Goal: Task Accomplishment & Management: Manage account settings

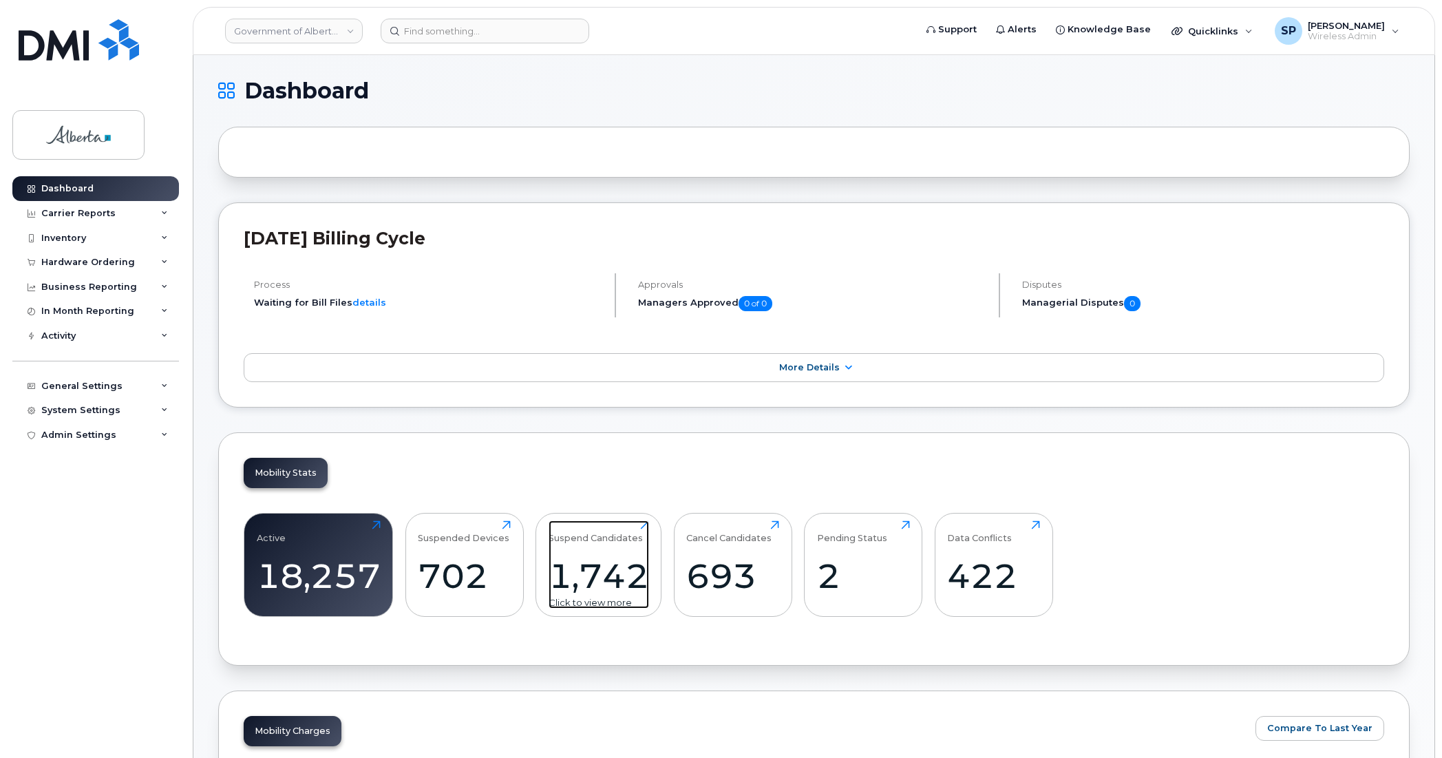
click at [597, 577] on div "1,742" at bounding box center [599, 575] width 100 height 41
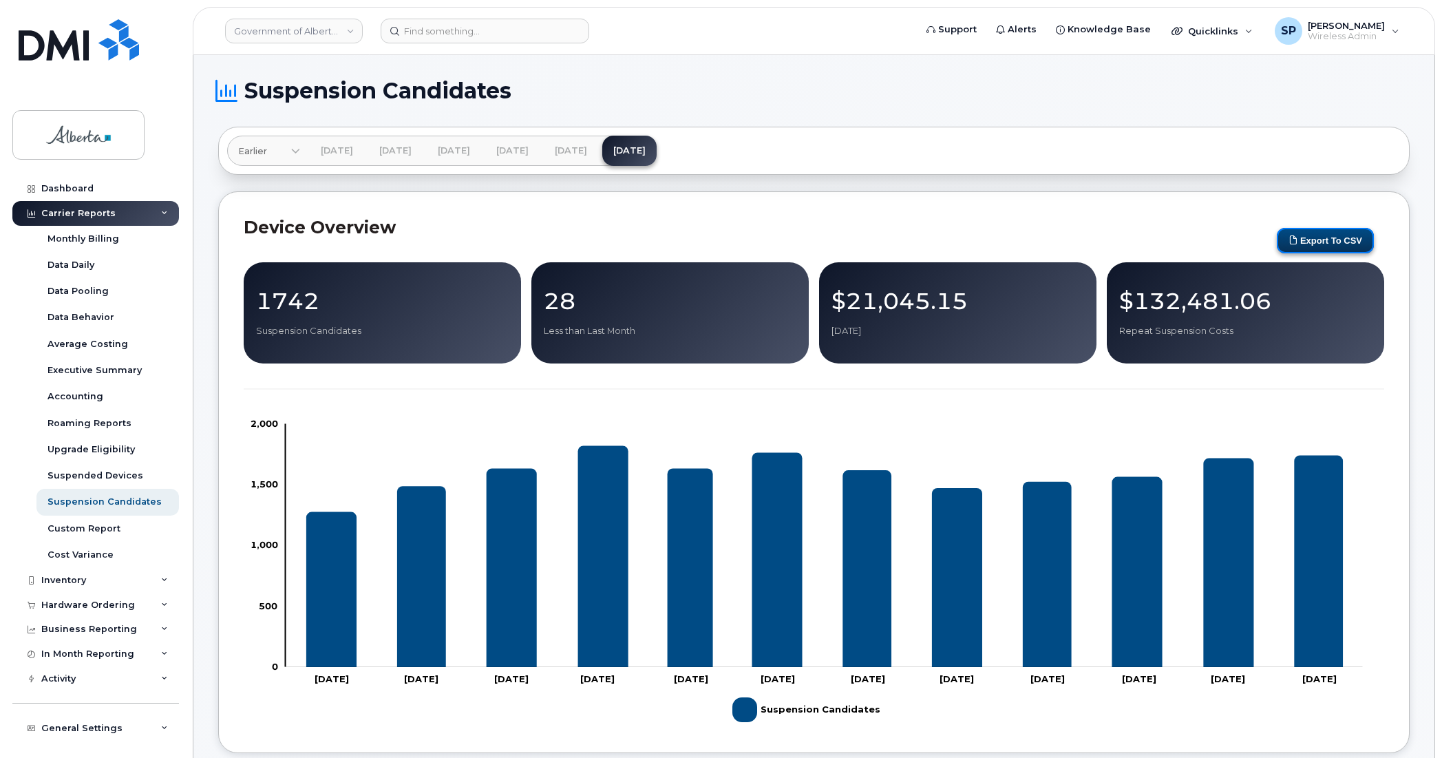
click at [1321, 242] on button "Export to CSV" at bounding box center [1325, 240] width 97 height 25
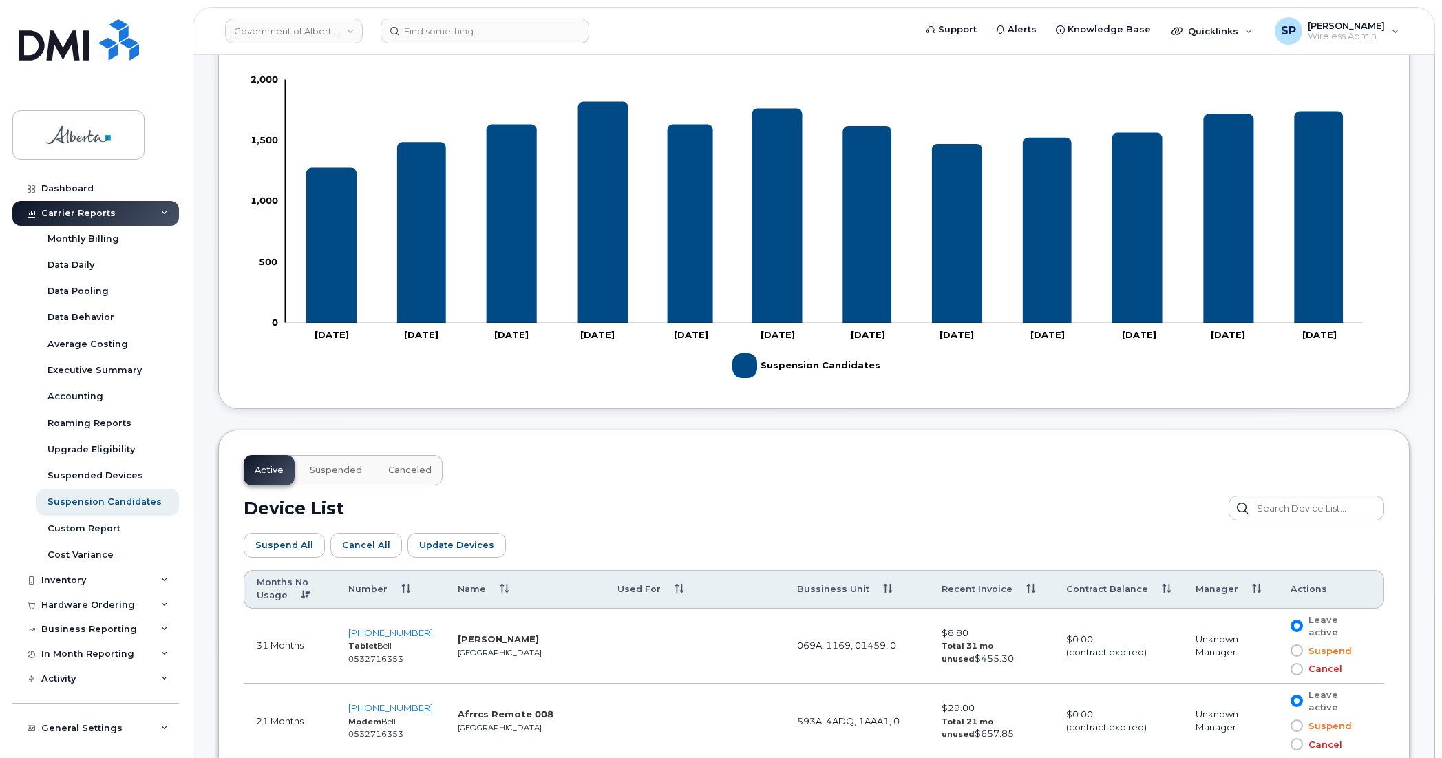
scroll to position [446, 0]
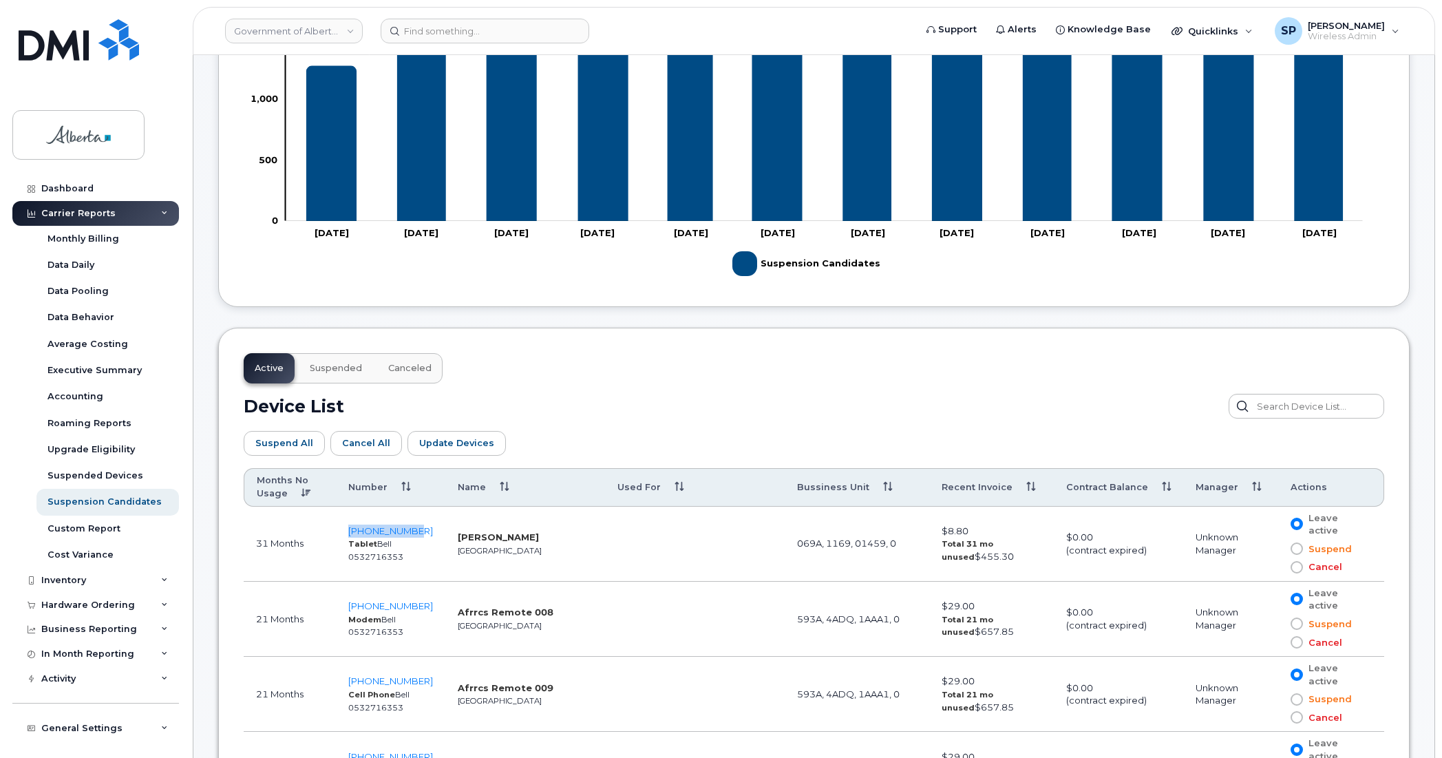
drag, startPoint x: 421, startPoint y: 529, endPoint x: 348, endPoint y: 525, distance: 73.0
click at [348, 525] on td "403-627-9837 Tablet Bell 0532716353" at bounding box center [390, 544] width 109 height 75
copy span "403-627-9837"
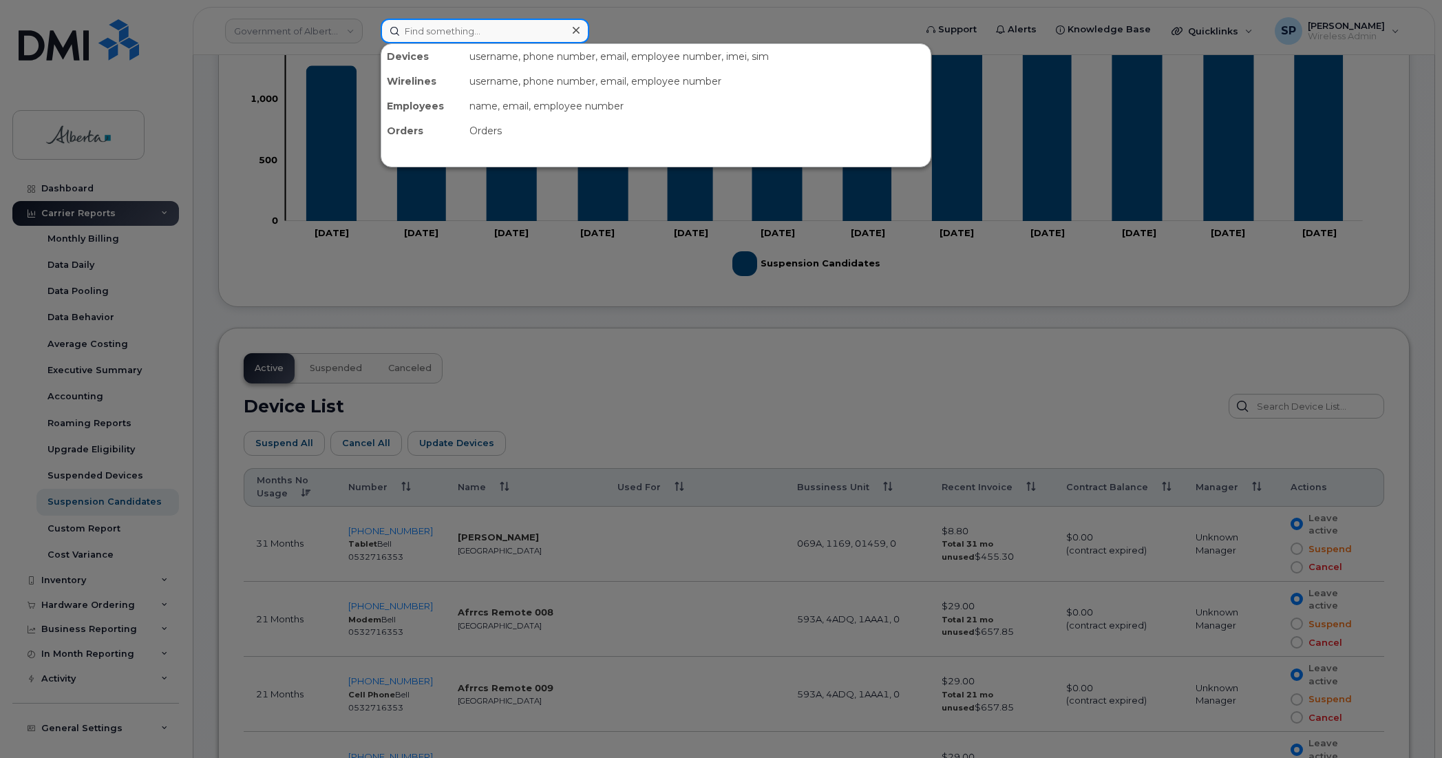
click at [458, 28] on input at bounding box center [485, 31] width 209 height 25
paste input "5873858779"
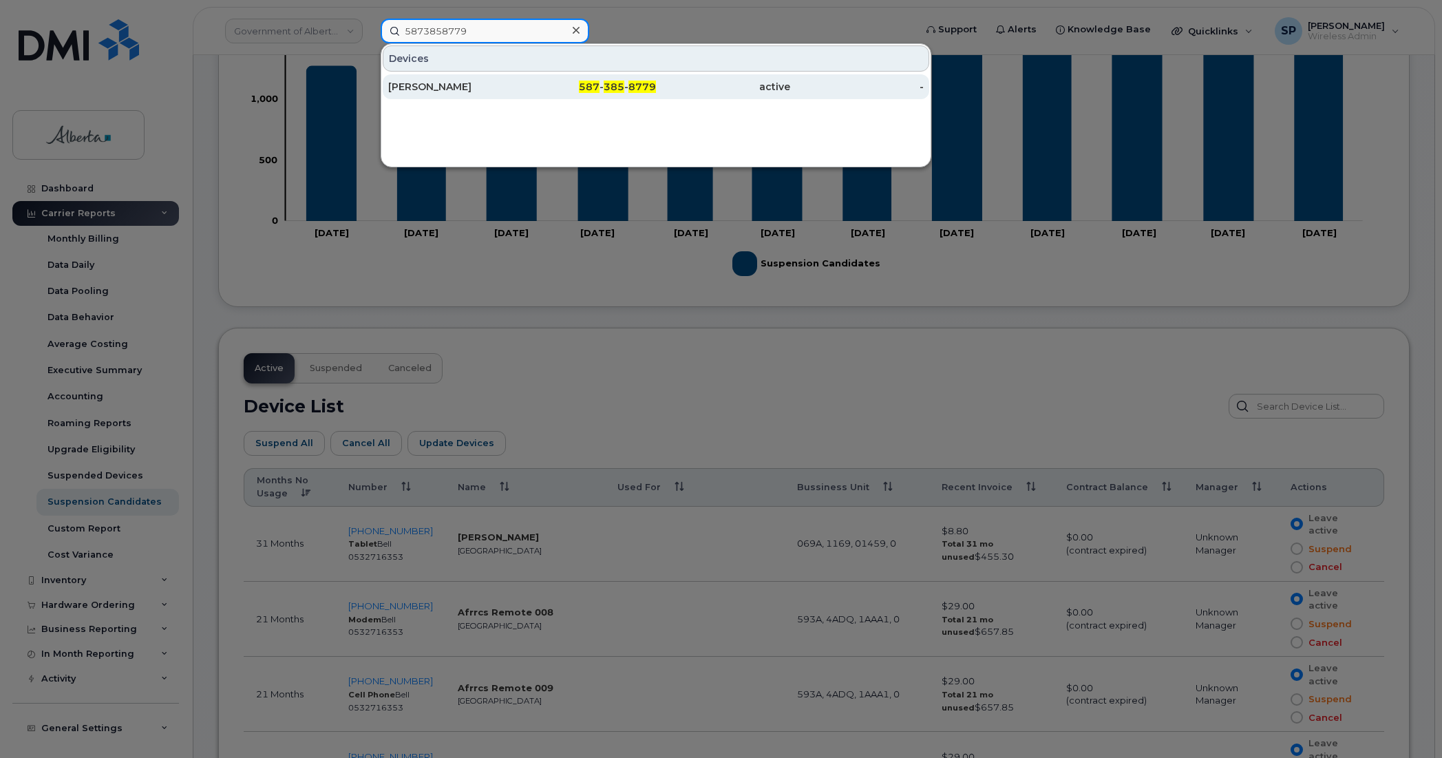
type input "5873858779"
click at [454, 86] on div "Genevieve Turcotte" at bounding box center [455, 87] width 134 height 14
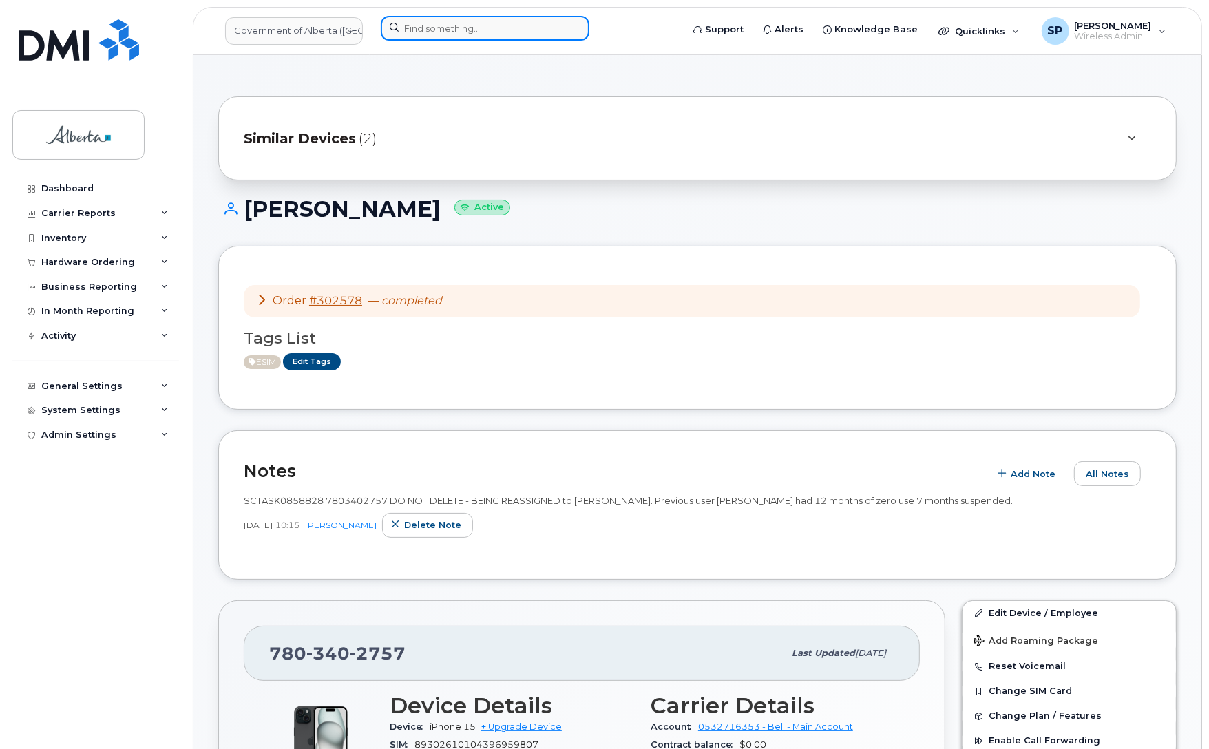
click at [434, 31] on input at bounding box center [485, 28] width 209 height 25
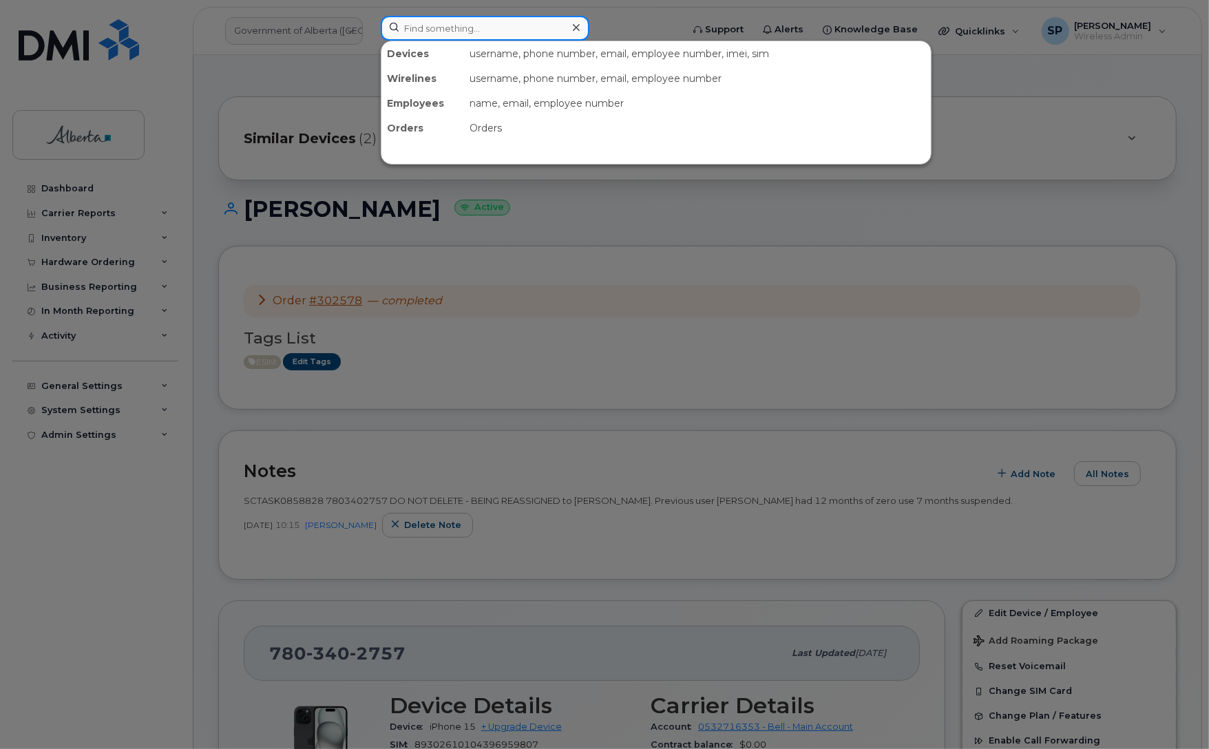
paste input "403-627-9837"
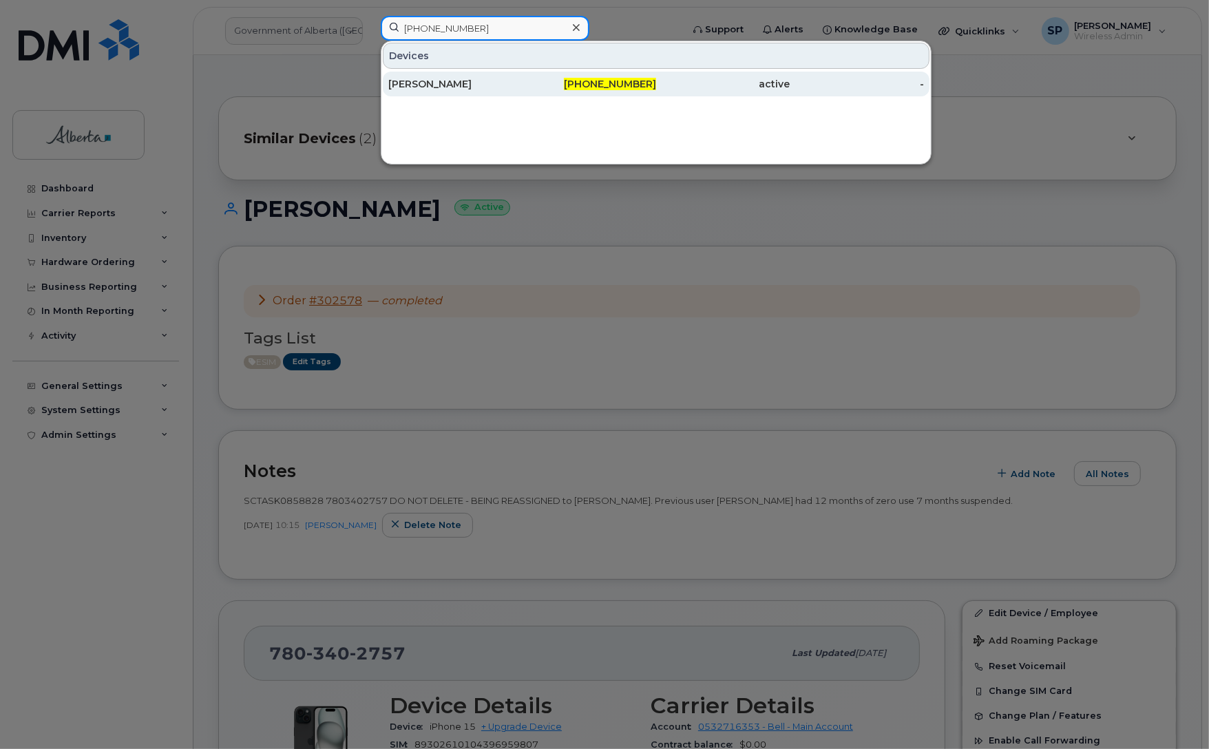
type input "403-627-9837"
click at [427, 85] on div "Nicole Kimmel" at bounding box center [455, 84] width 134 height 14
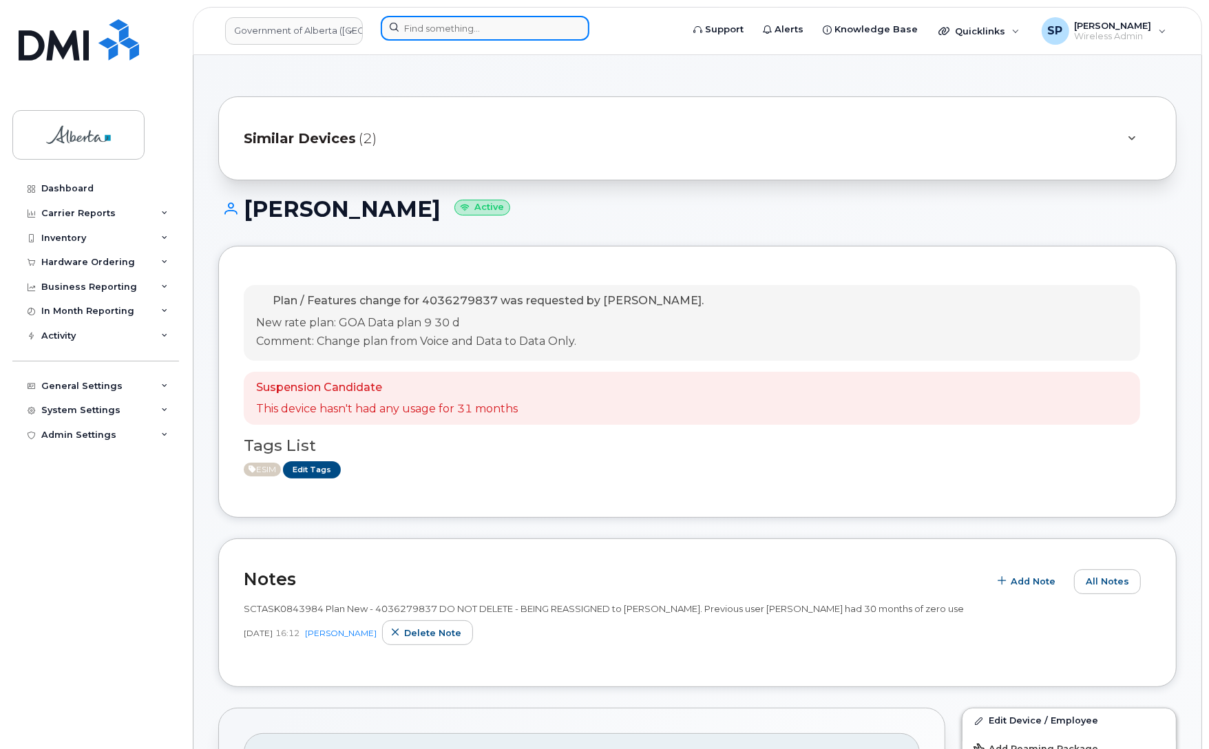
click at [485, 33] on input at bounding box center [485, 28] width 209 height 25
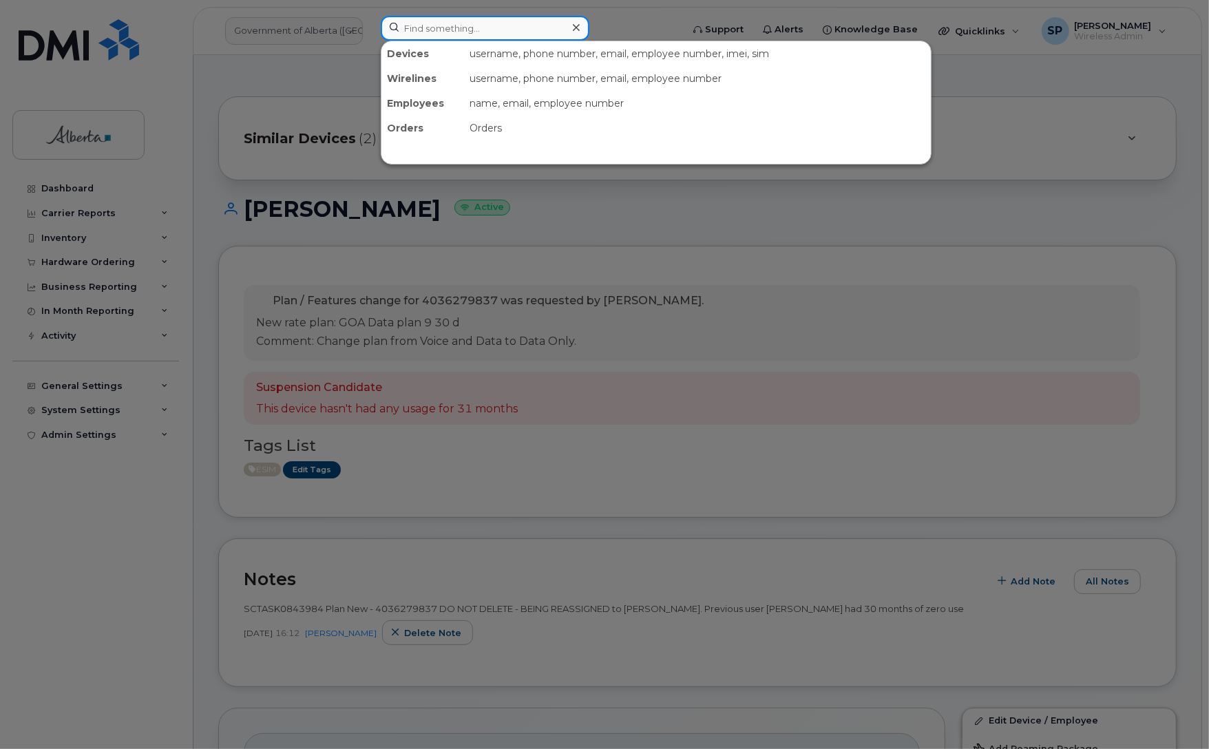
paste input "5873858832"
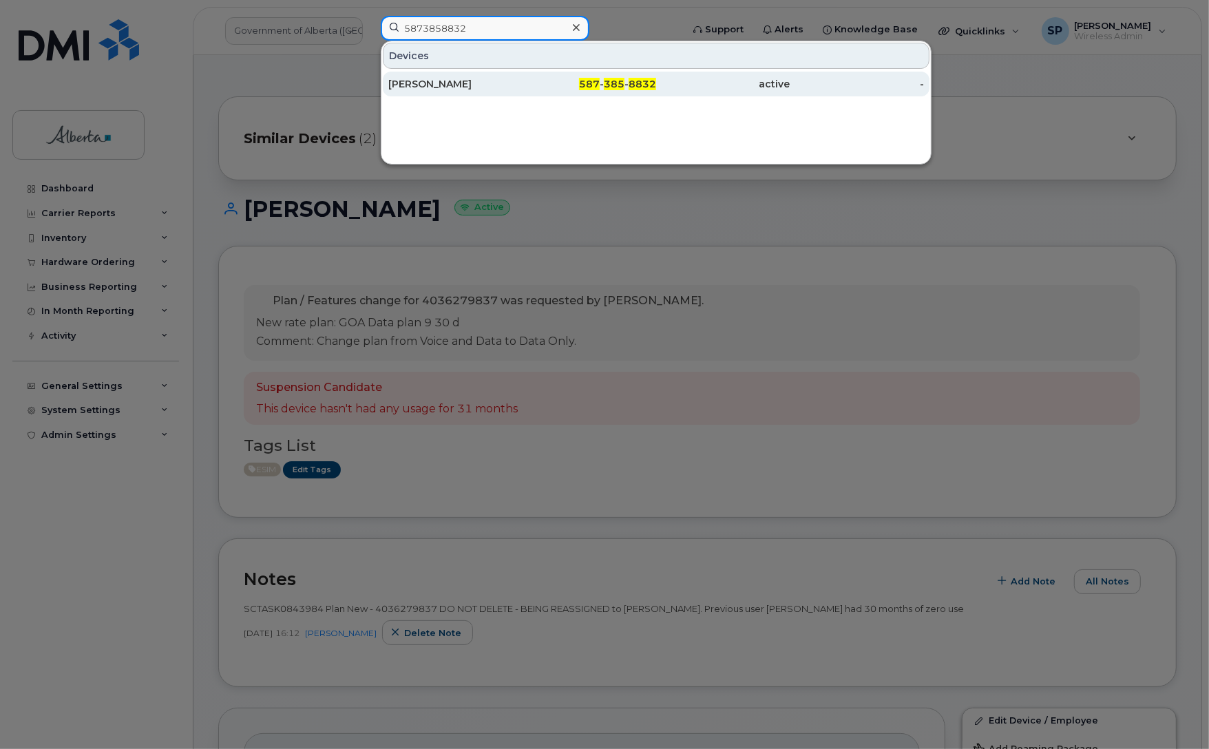
type input "5873858832"
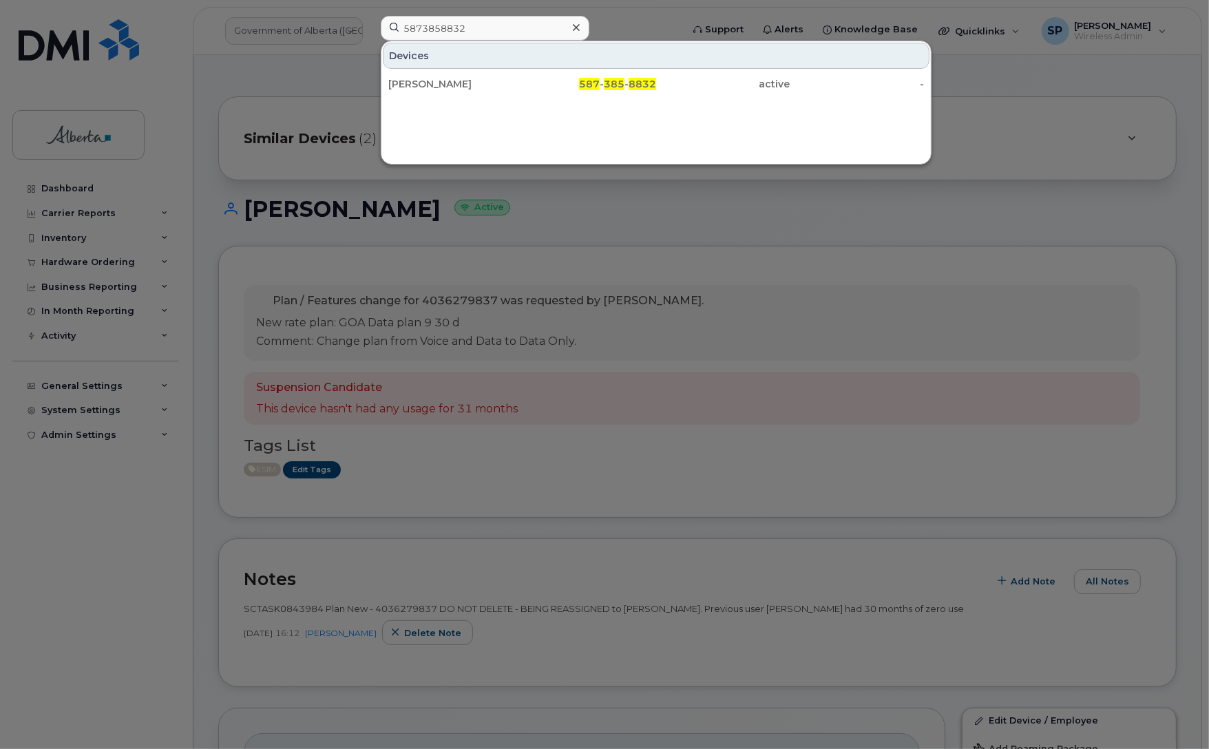
drag, startPoint x: 458, startPoint y: 84, endPoint x: 21, endPoint y: 90, distance: 437.8
click at [458, 84] on div "Maryam Ebrahimpour" at bounding box center [455, 84] width 134 height 14
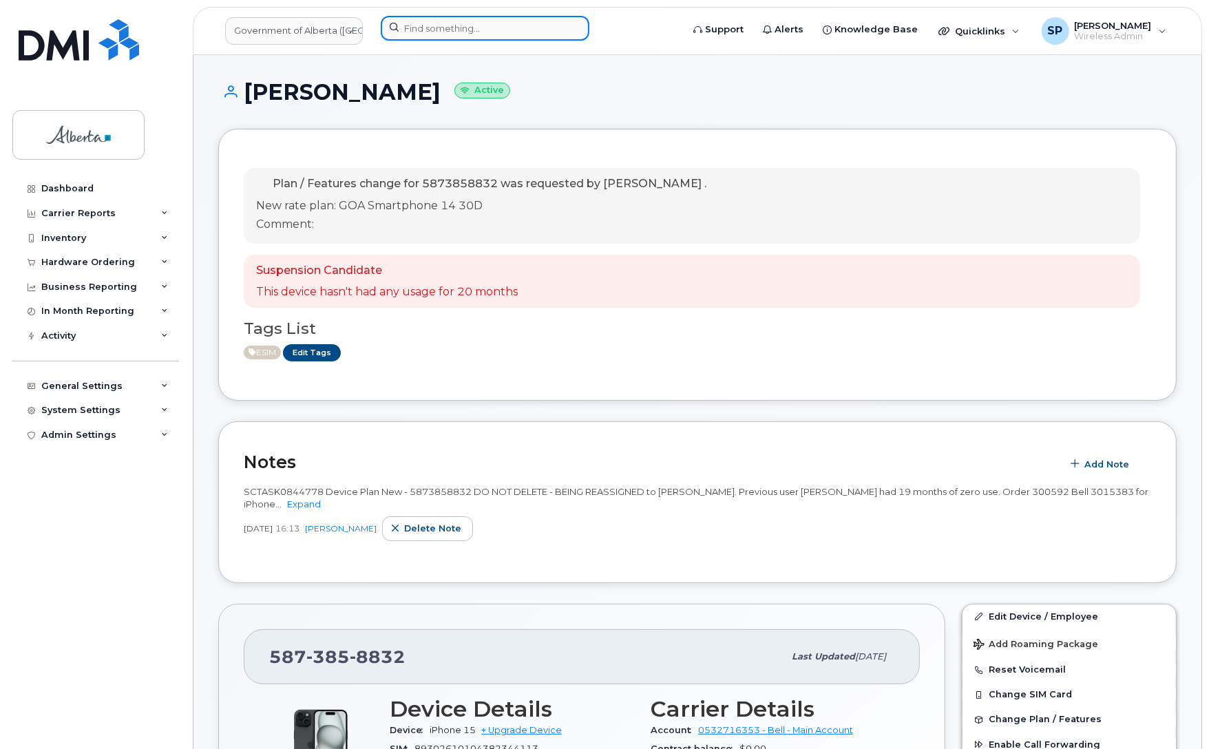
click at [480, 29] on input at bounding box center [485, 28] width 209 height 25
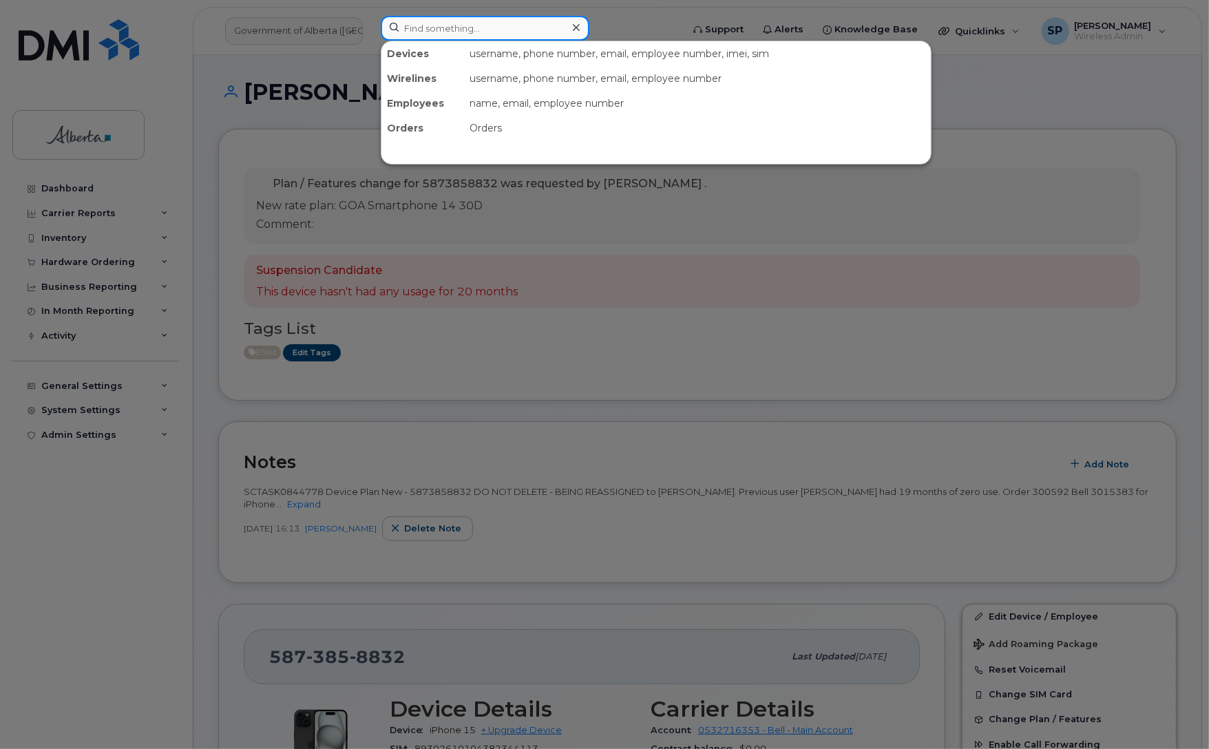
paste input "5877850644"
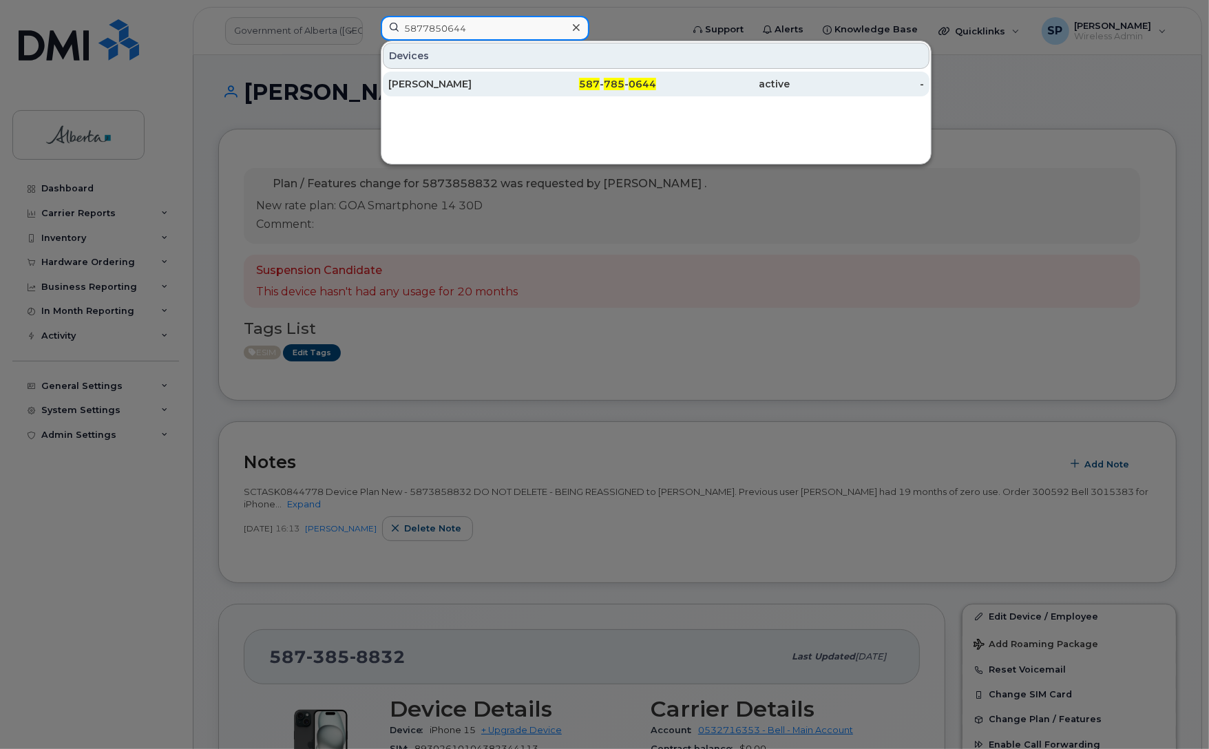
type input "5877850644"
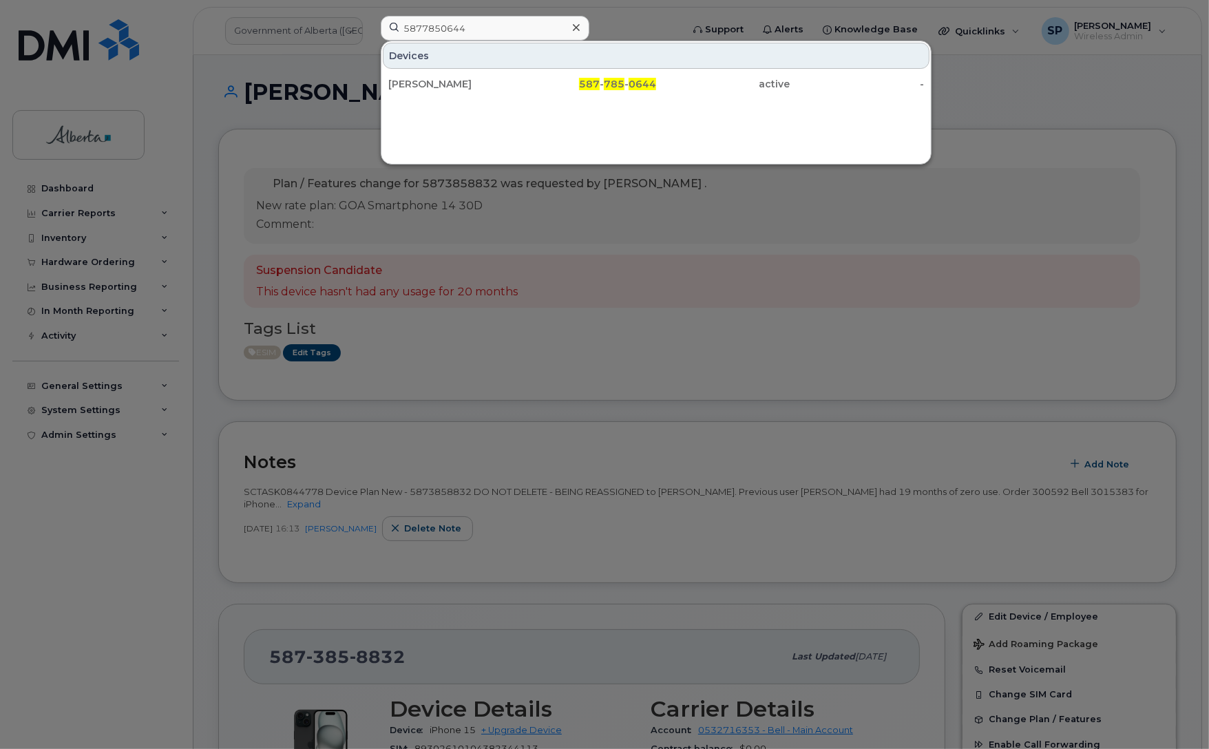
drag, startPoint x: 458, startPoint y: 84, endPoint x: 355, endPoint y: 107, distance: 105.0
click at [458, 84] on div "Alexandra Ages" at bounding box center [455, 84] width 134 height 14
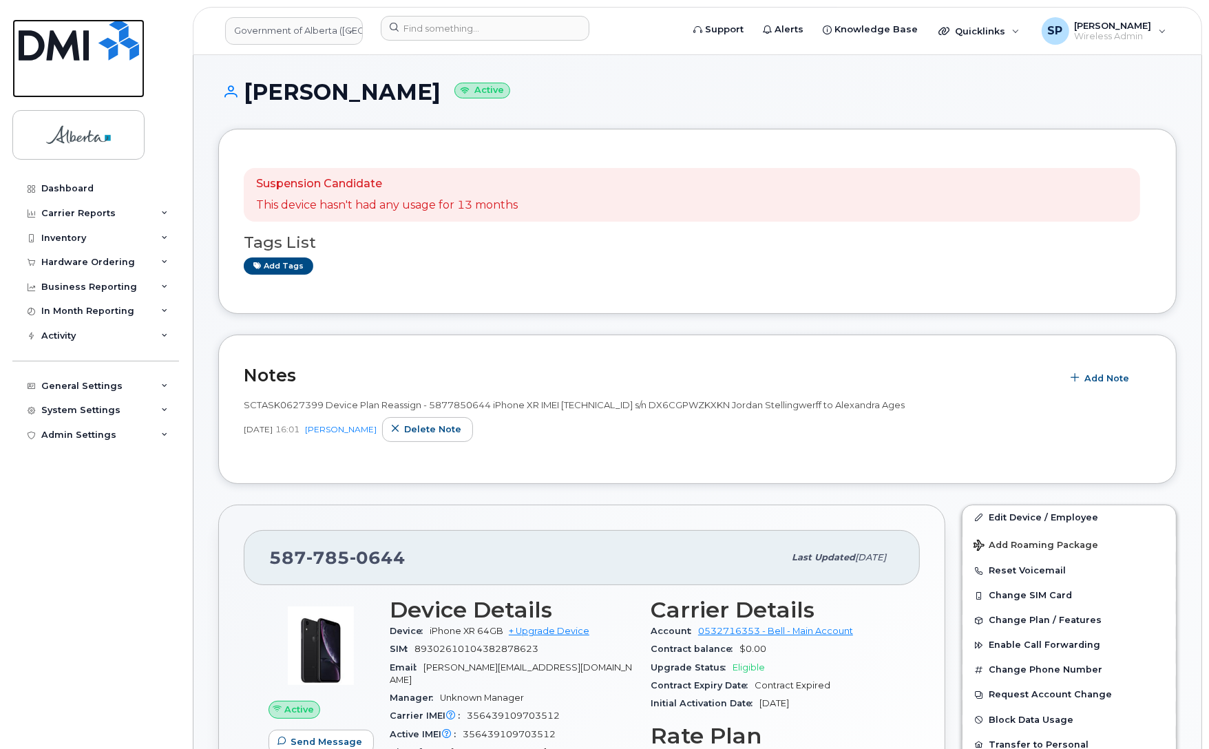
click at [72, 45] on img at bounding box center [79, 39] width 120 height 41
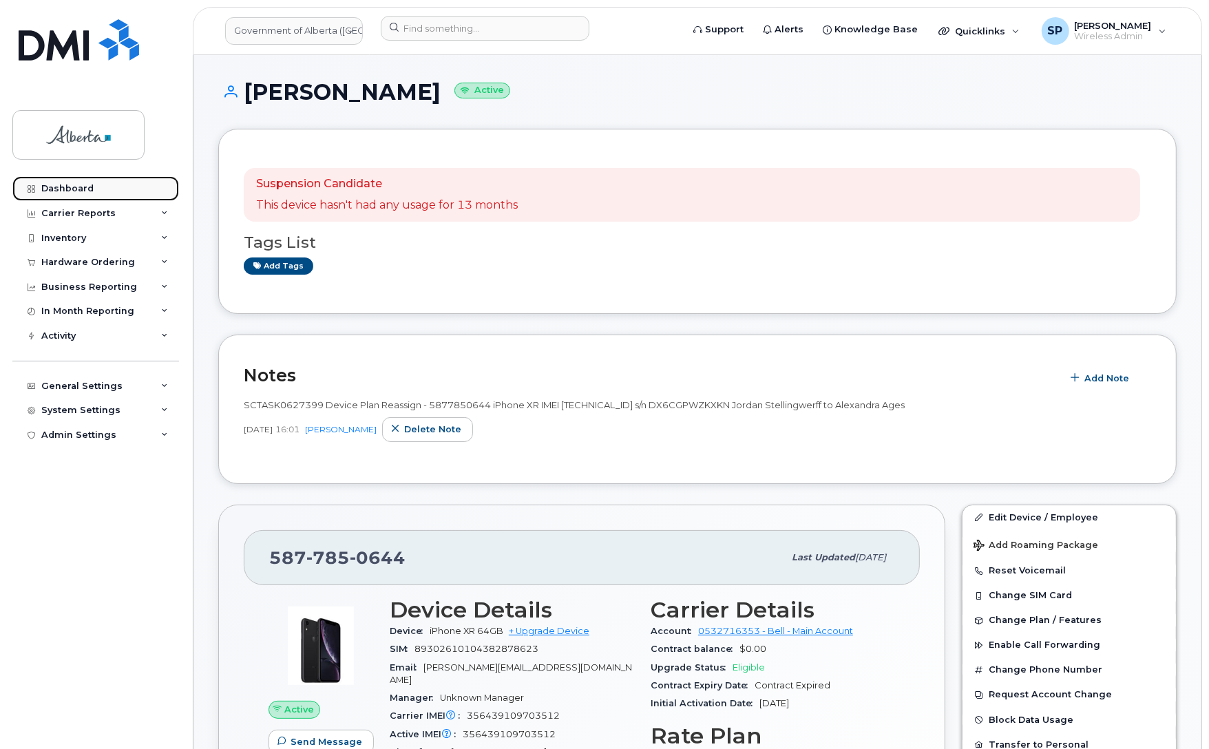
click at [52, 191] on div "Dashboard" at bounding box center [67, 188] width 52 height 11
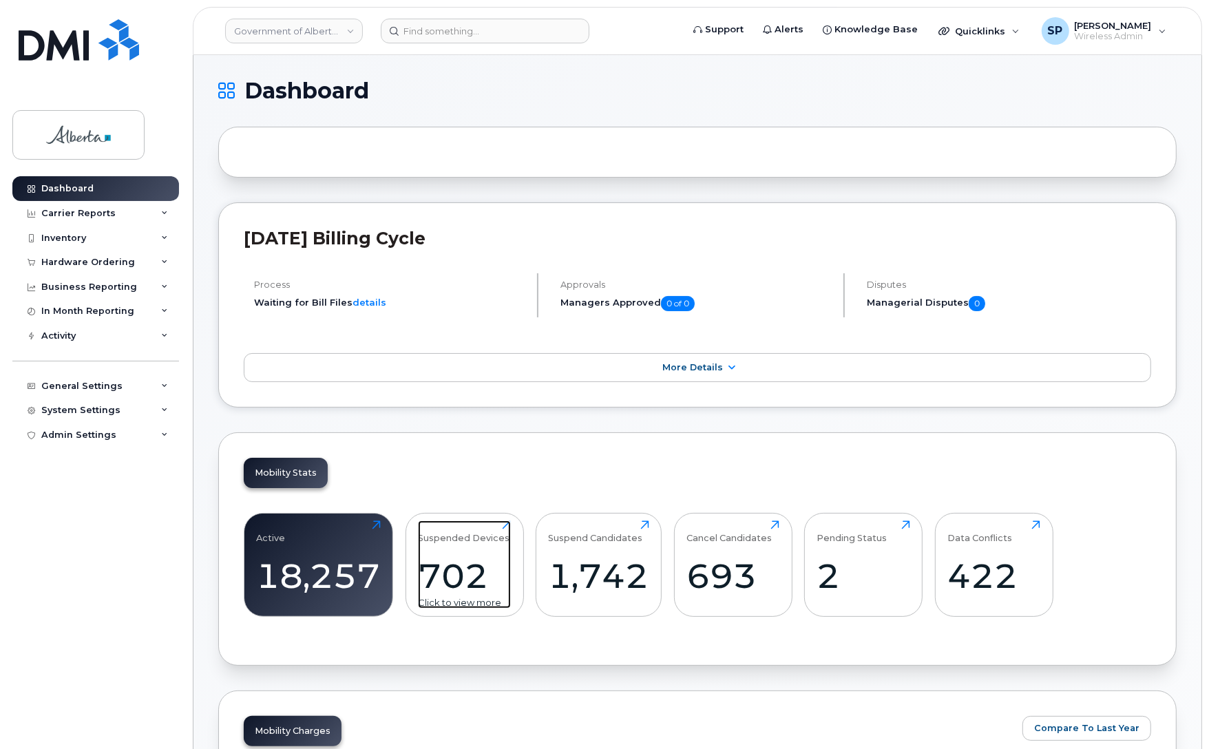
click at [458, 575] on div "702" at bounding box center [464, 575] width 93 height 41
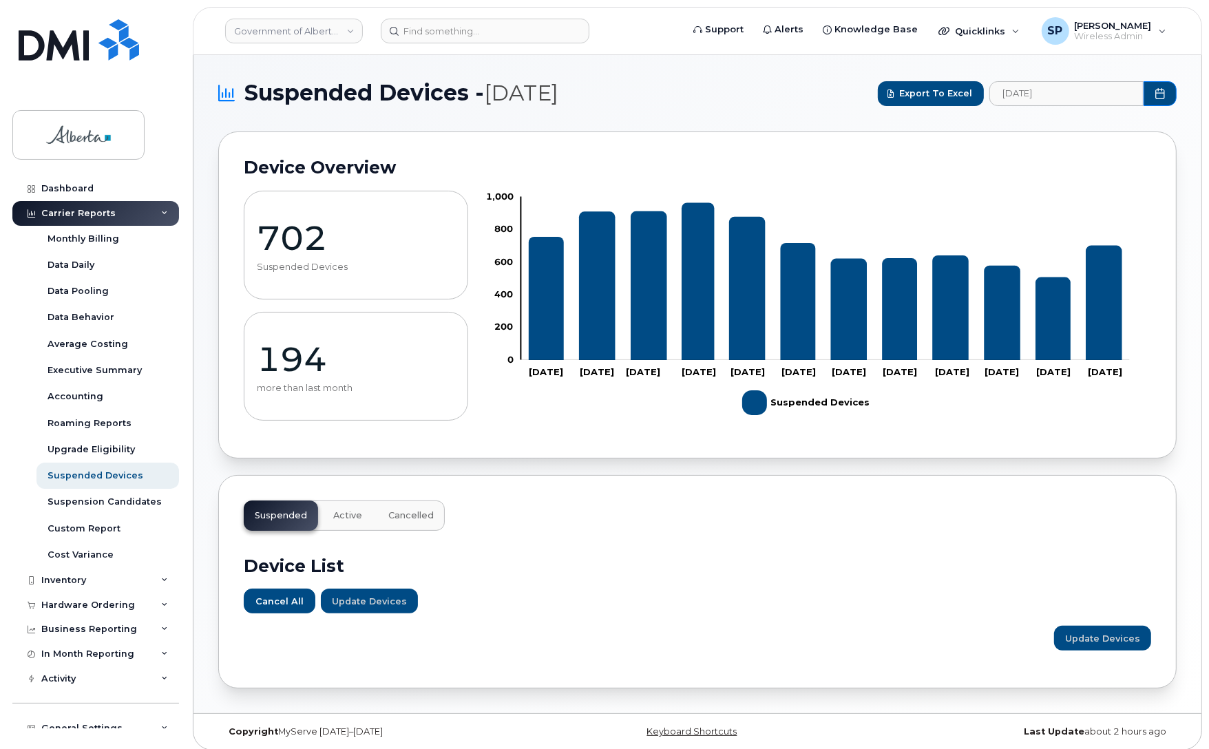
scroll to position [9, 0]
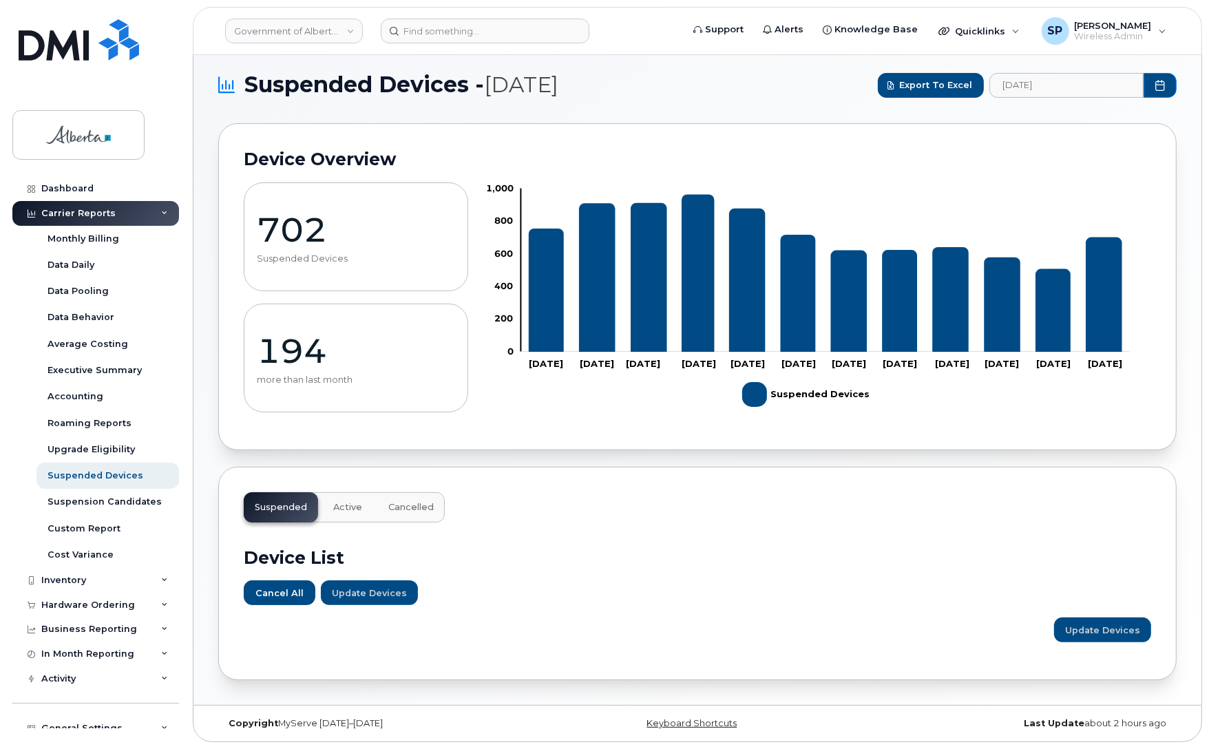
click at [871, 587] on div "Cancel All Update Devices" at bounding box center [697, 592] width 907 height 25
click at [281, 227] on p "702" at bounding box center [356, 229] width 198 height 41
click at [257, 229] on p "702" at bounding box center [356, 229] width 198 height 41
drag, startPoint x: 939, startPoint y: 87, endPoint x: 933, endPoint y: 87, distance: 6.9
click at [936, 87] on span "Export to Excel" at bounding box center [936, 84] width 73 height 13
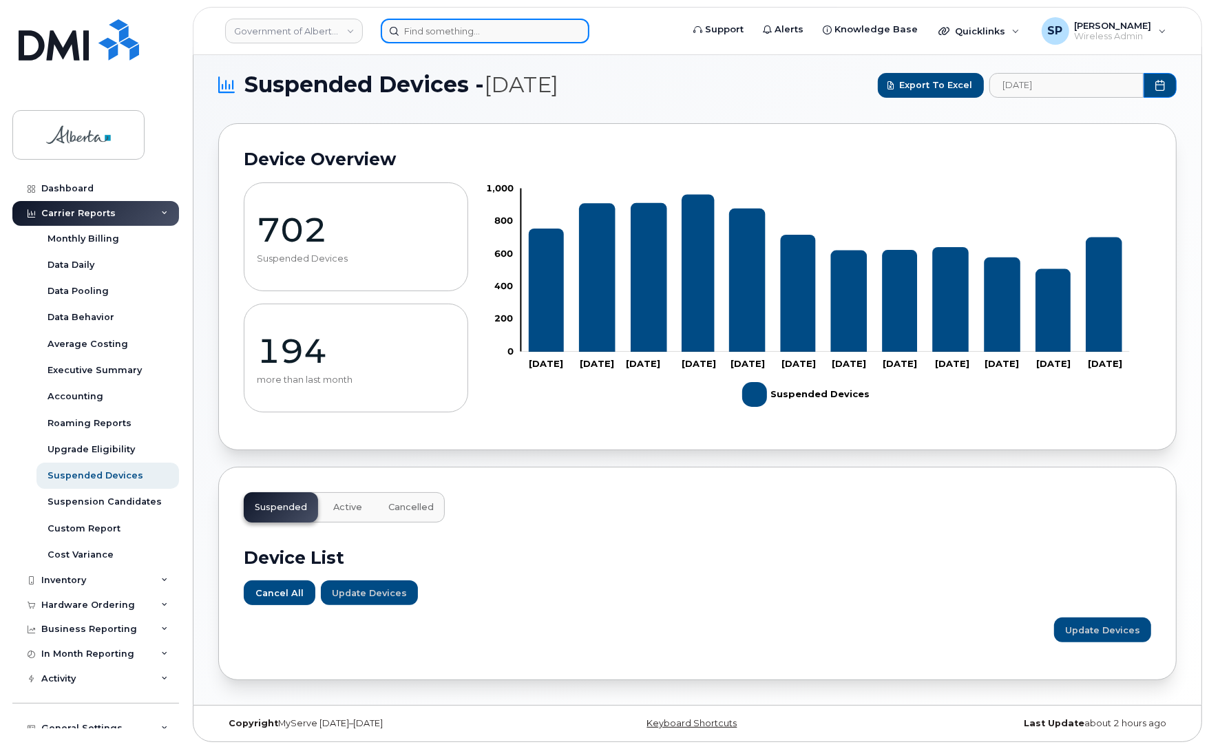
click at [441, 24] on input at bounding box center [485, 31] width 209 height 25
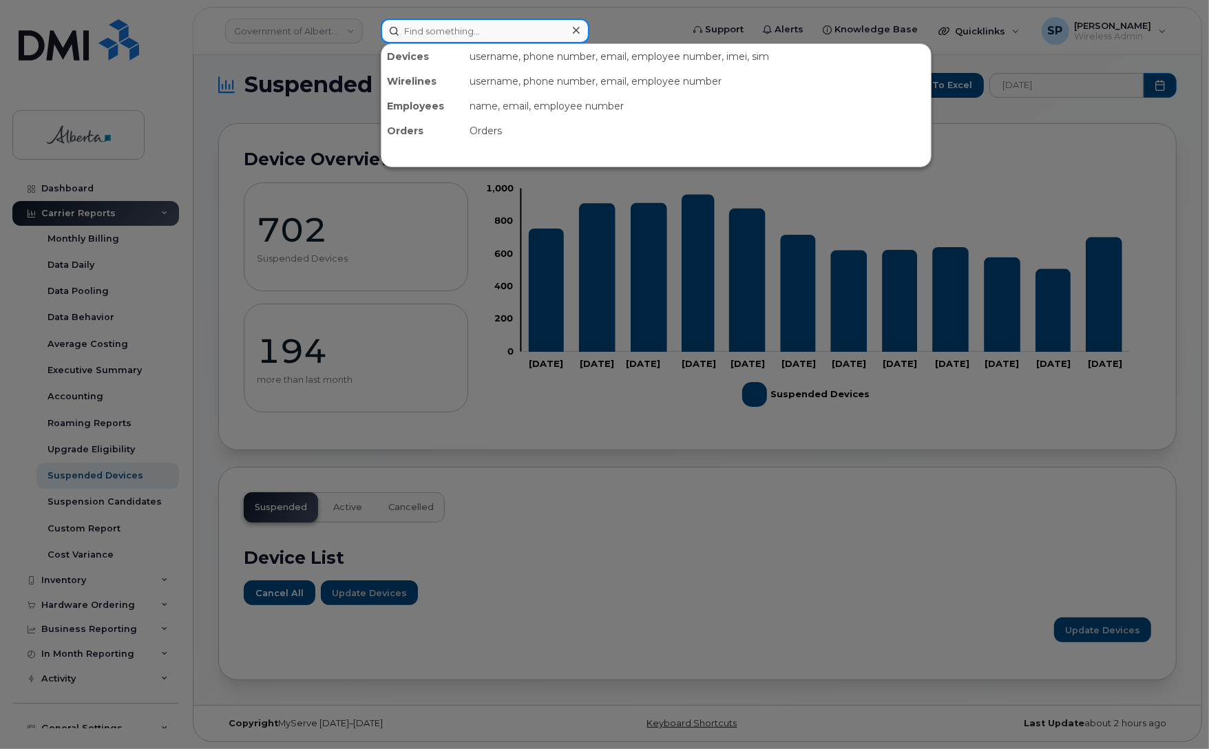
paste input "4039885098"
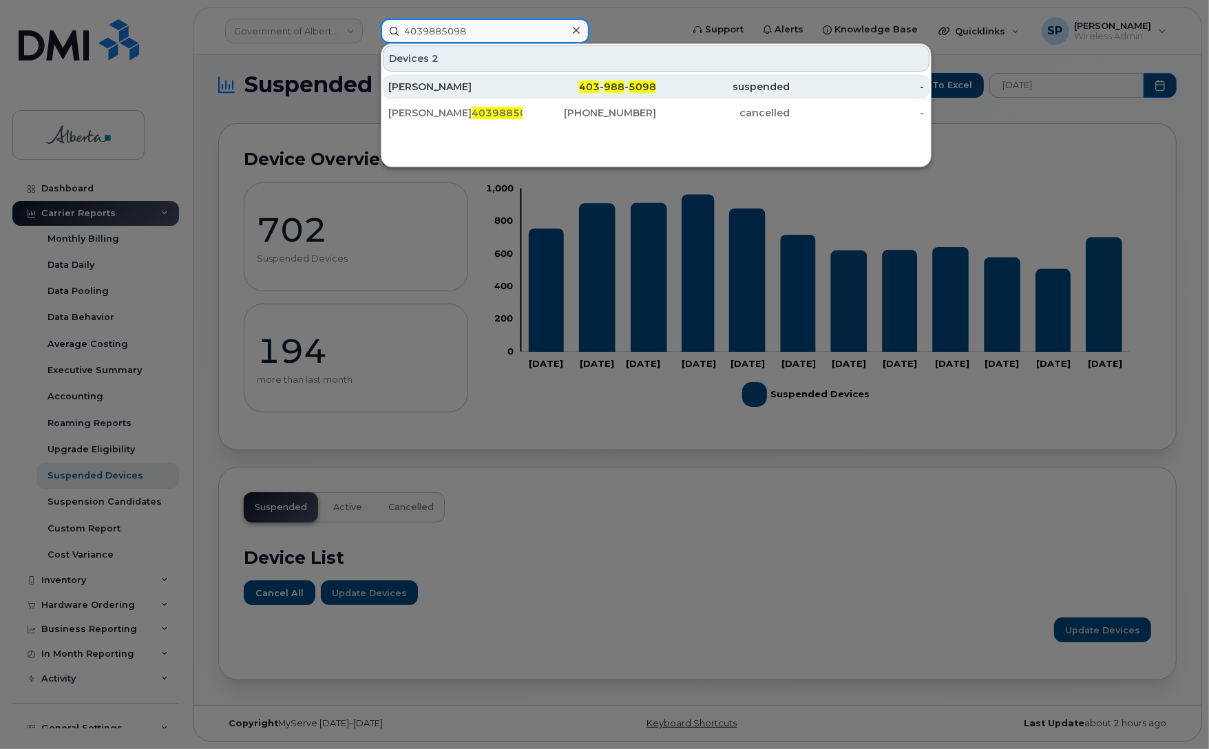
type input "4039885098"
click at [445, 81] on div "Jennifer O'neill" at bounding box center [455, 87] width 134 height 14
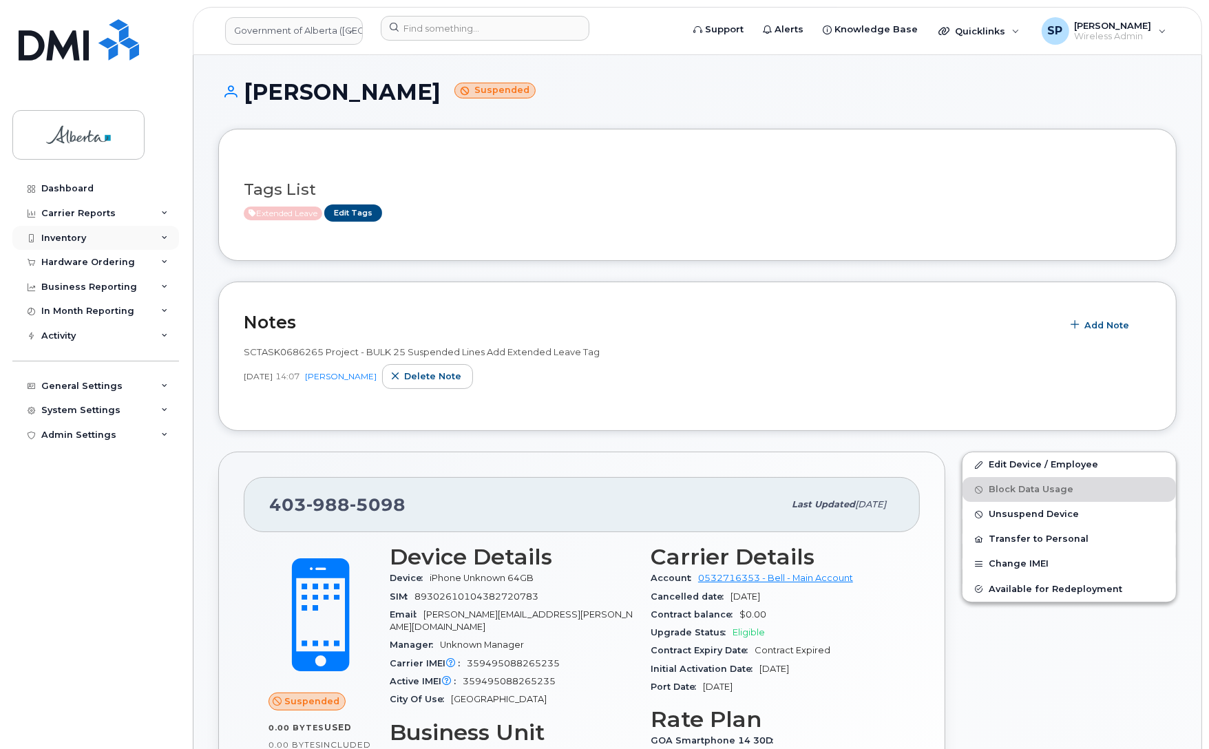
click at [74, 232] on div "Inventory" at bounding box center [95, 238] width 167 height 25
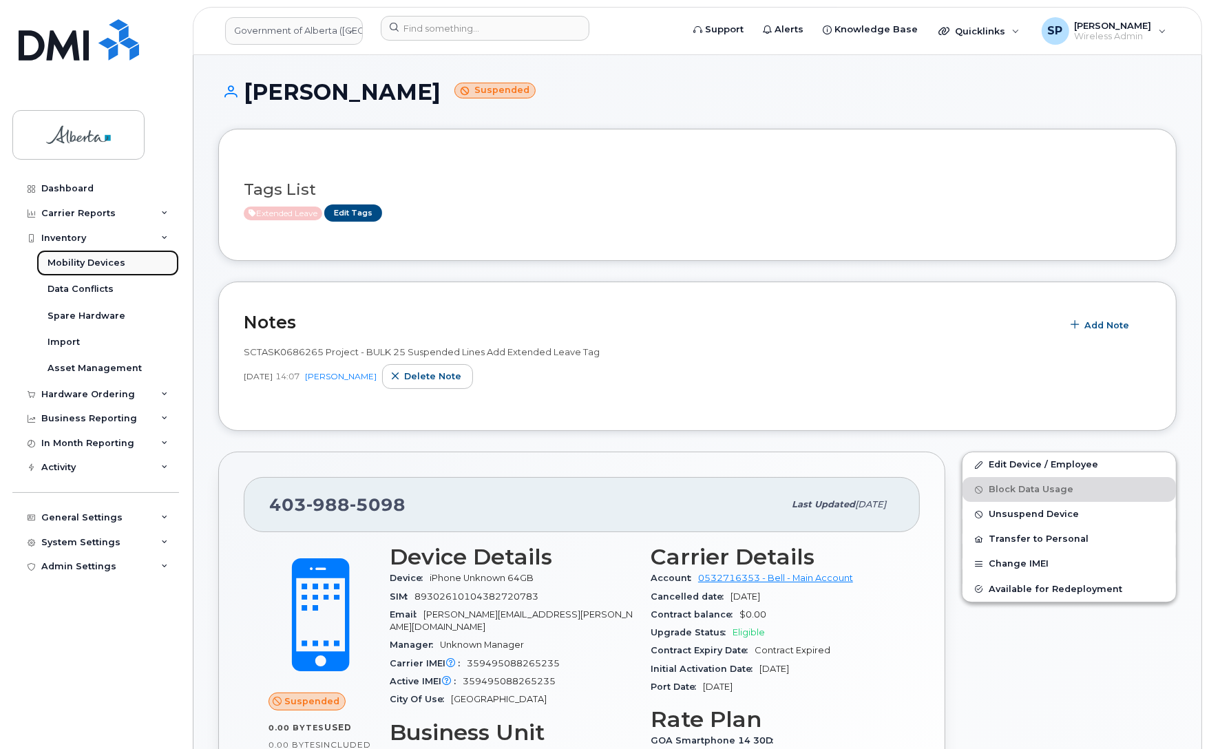
click at [74, 262] on div "Mobility Devices" at bounding box center [86, 263] width 78 height 12
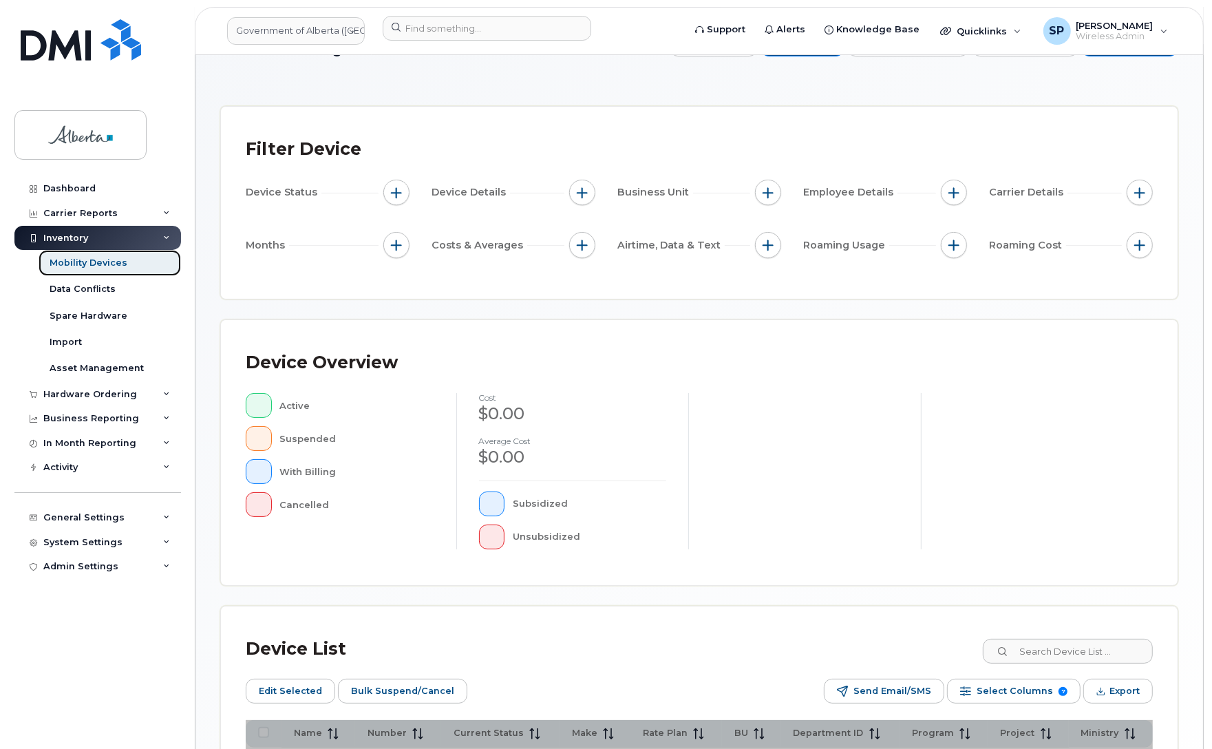
scroll to position [222, 0]
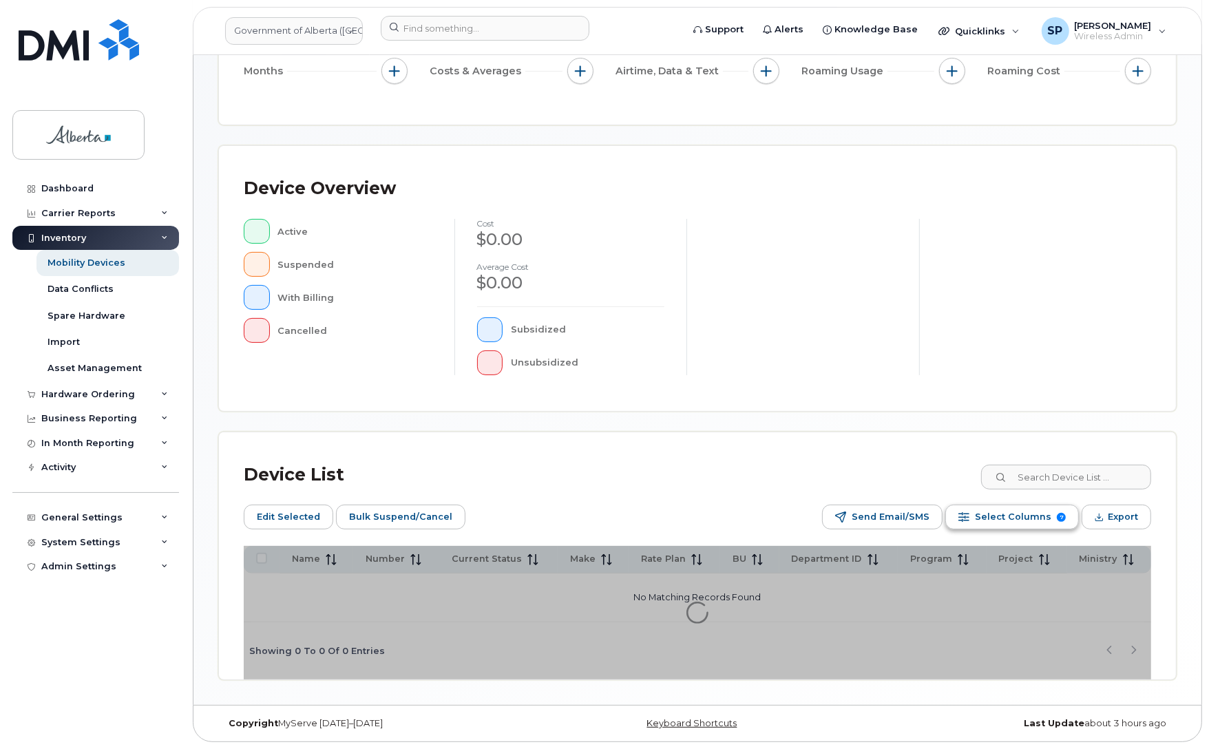
click at [992, 518] on span "Select Columns" at bounding box center [1013, 517] width 76 height 21
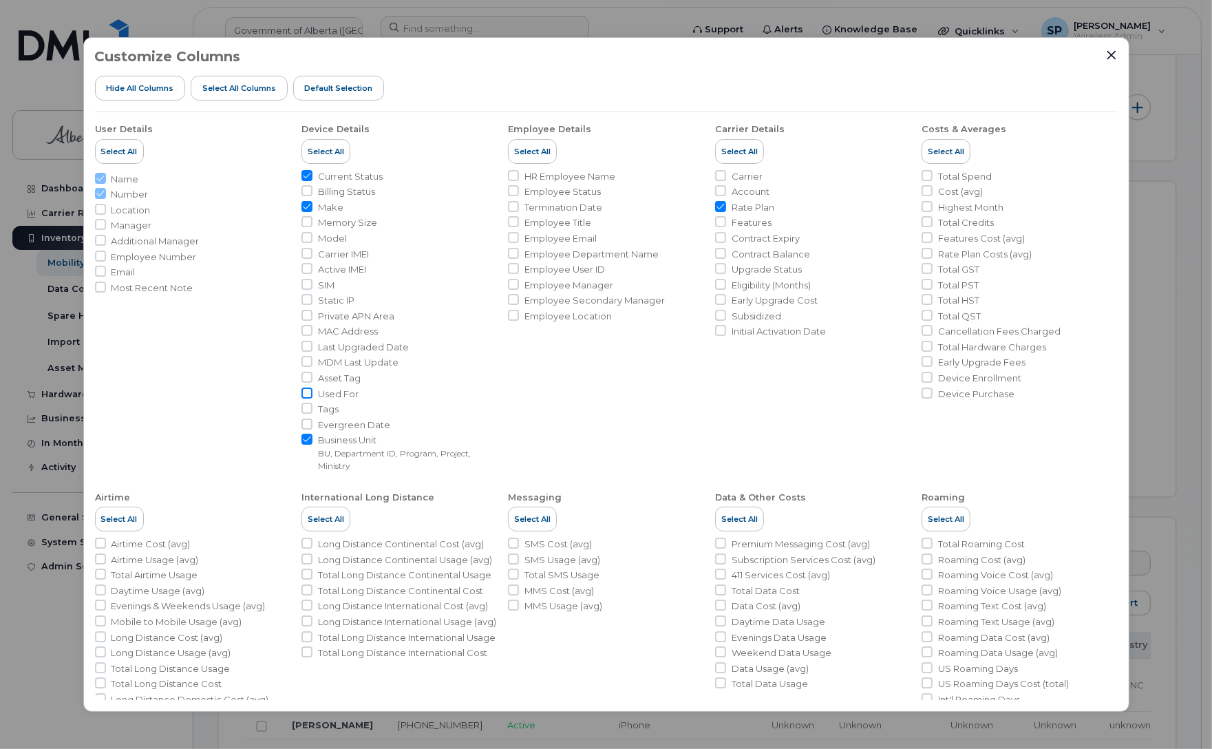
click at [310, 392] on input "Used For" at bounding box center [306, 392] width 11 height 11
checkbox input "true"
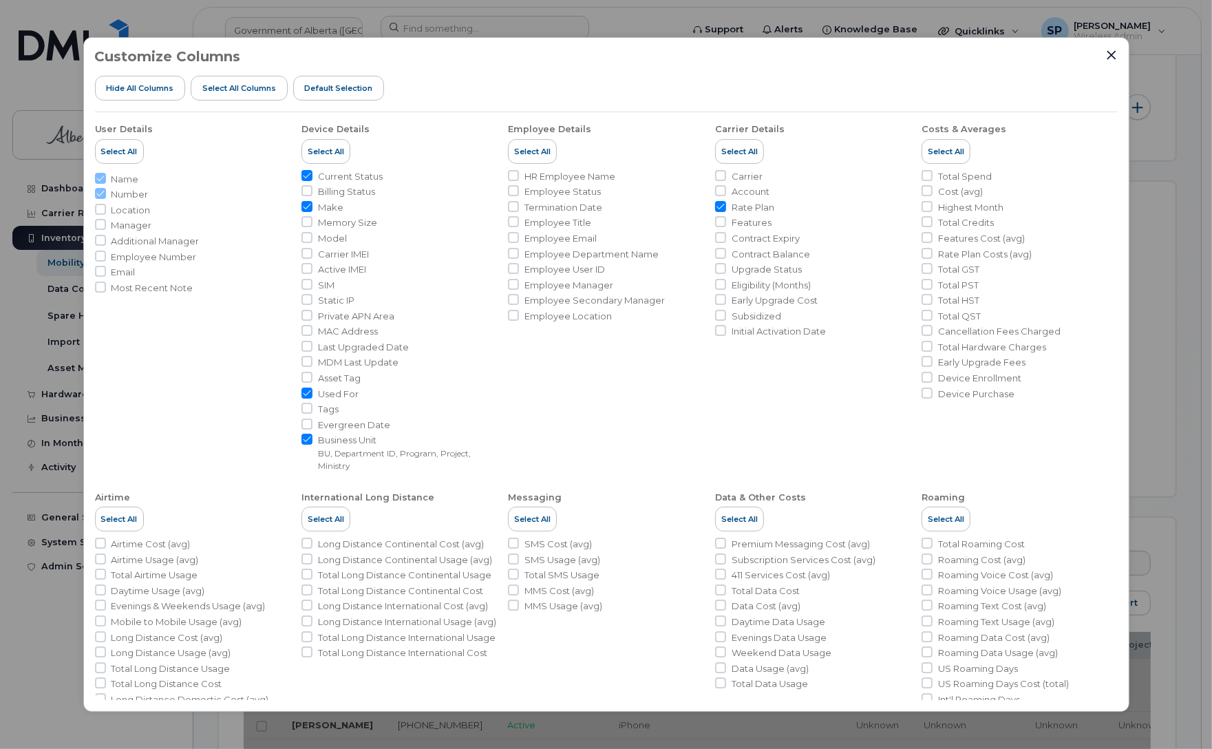
click at [307, 444] on input "Business Unit BU, Department ID, Program, Project, Ministry" at bounding box center [306, 439] width 11 height 11
checkbox input "false"
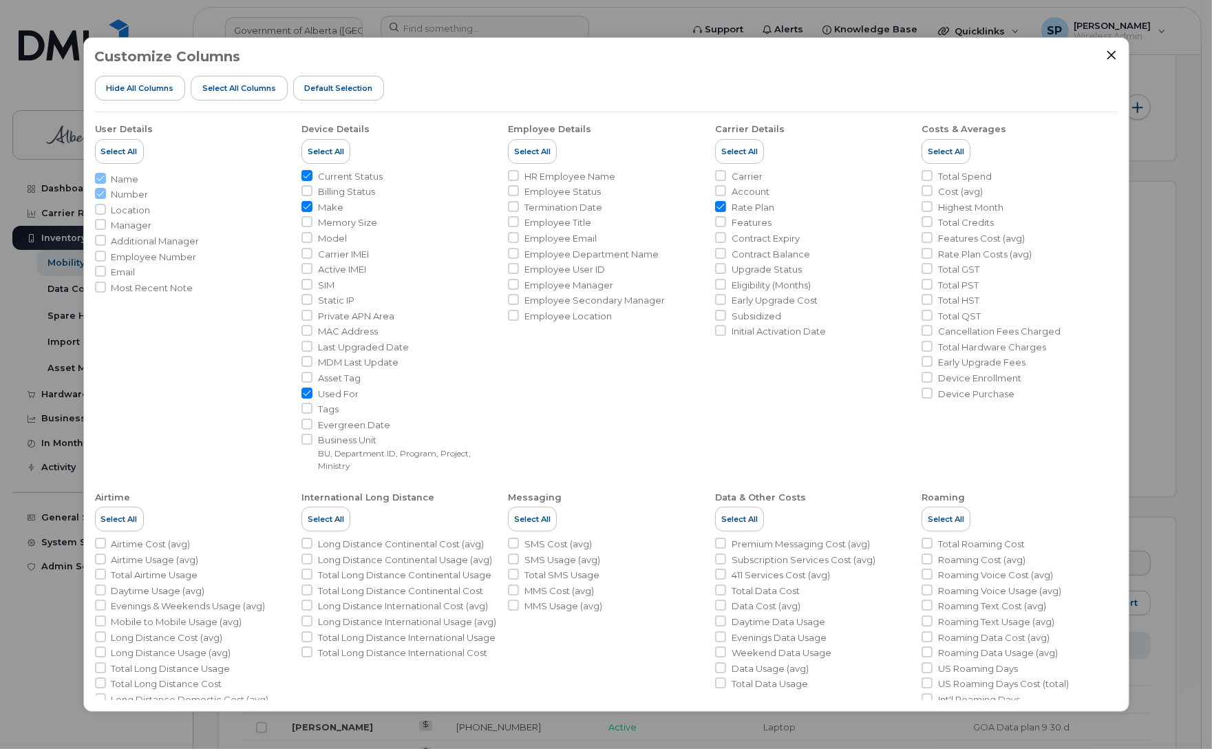
click at [721, 207] on input "Rate Plan" at bounding box center [720, 206] width 11 height 11
checkbox input "false"
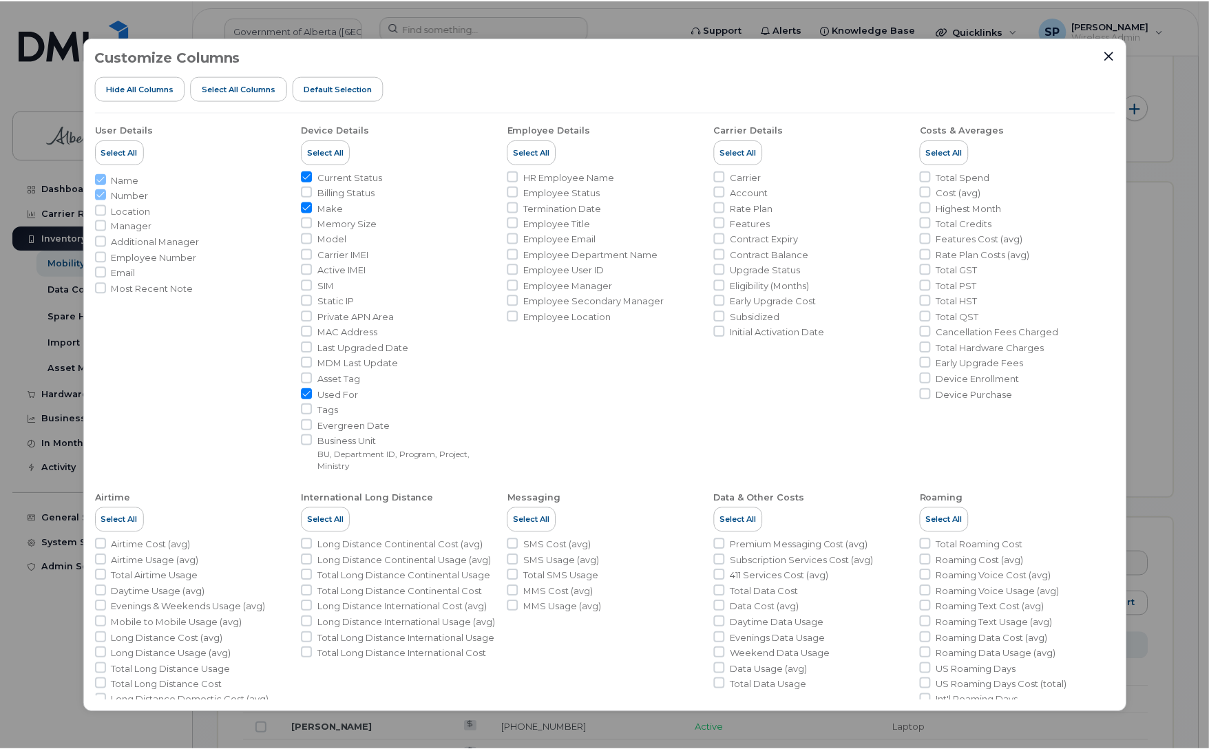
scroll to position [70, 0]
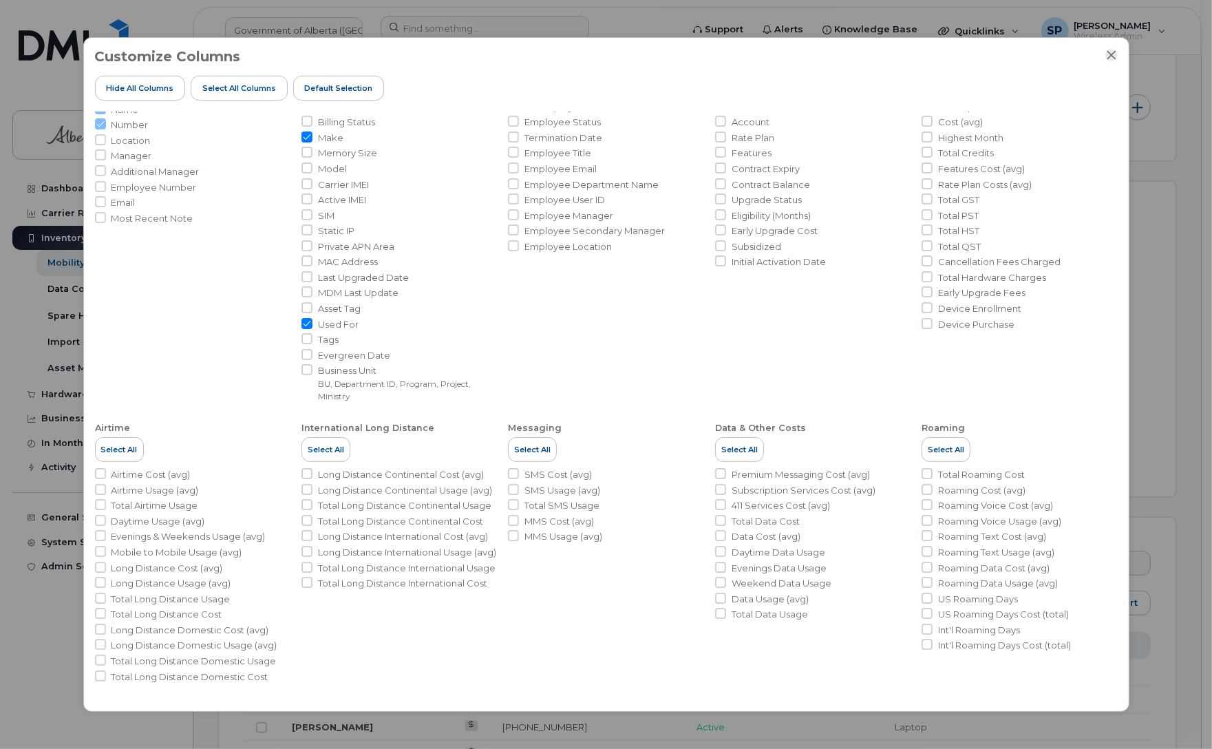
click at [1112, 53] on icon "Close" at bounding box center [1111, 55] width 11 height 11
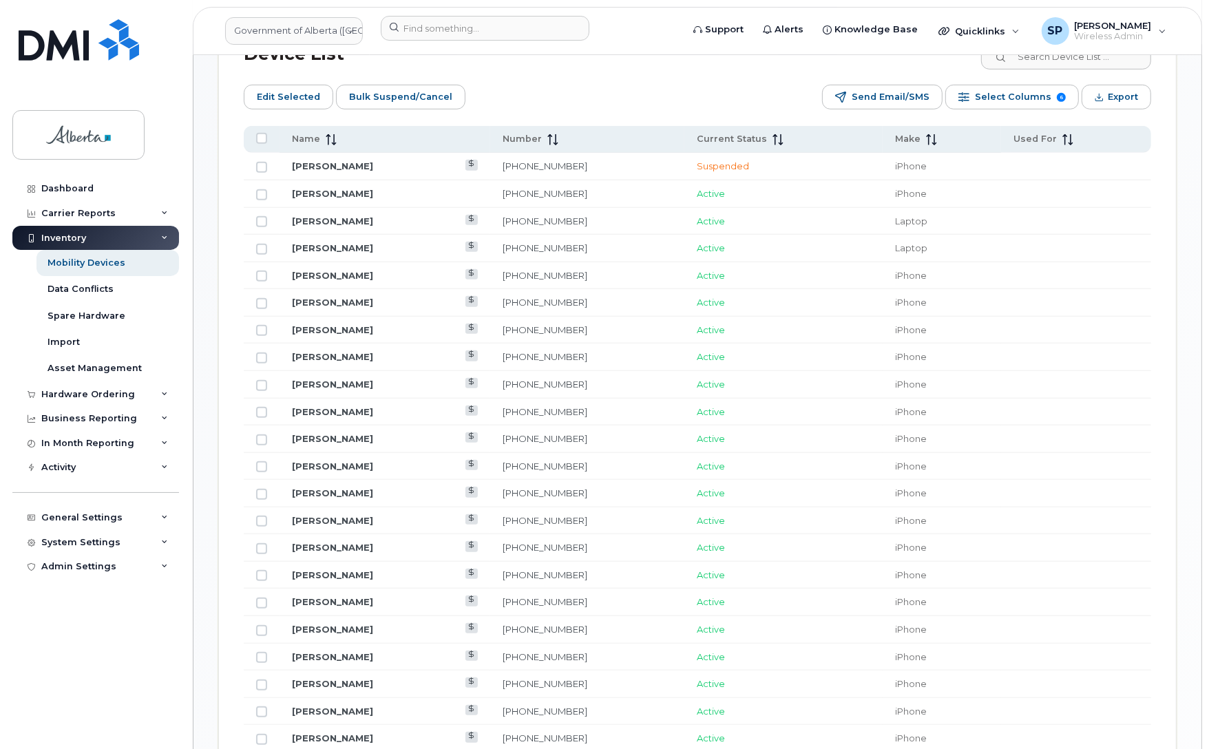
scroll to position [734, 0]
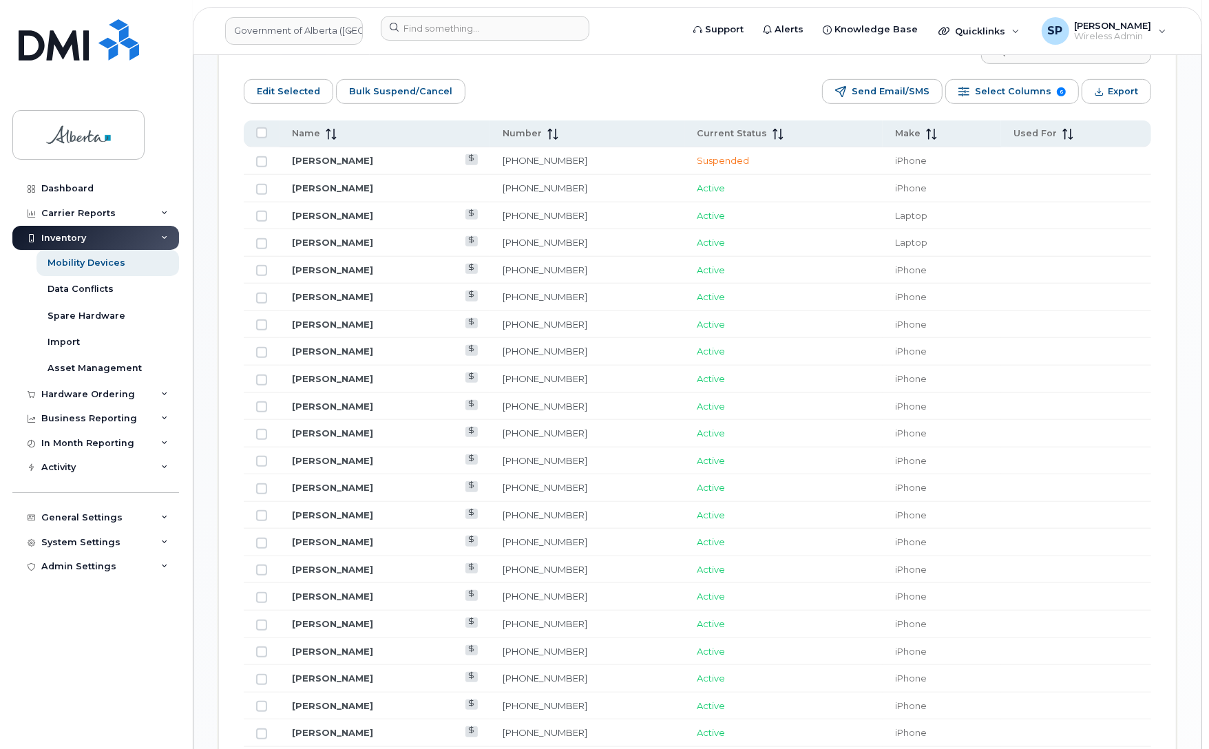
drag, startPoint x: 1208, startPoint y: 250, endPoint x: 1206, endPoint y: 180, distance: 69.5
click at [1206, 180] on body "Government of Alberta (GOA) Support Alerts Knowledge Base Quicklinks Suspend / …" at bounding box center [604, 450] width 1209 height 2369
click at [1081, 460] on td at bounding box center [1076, 461] width 150 height 28
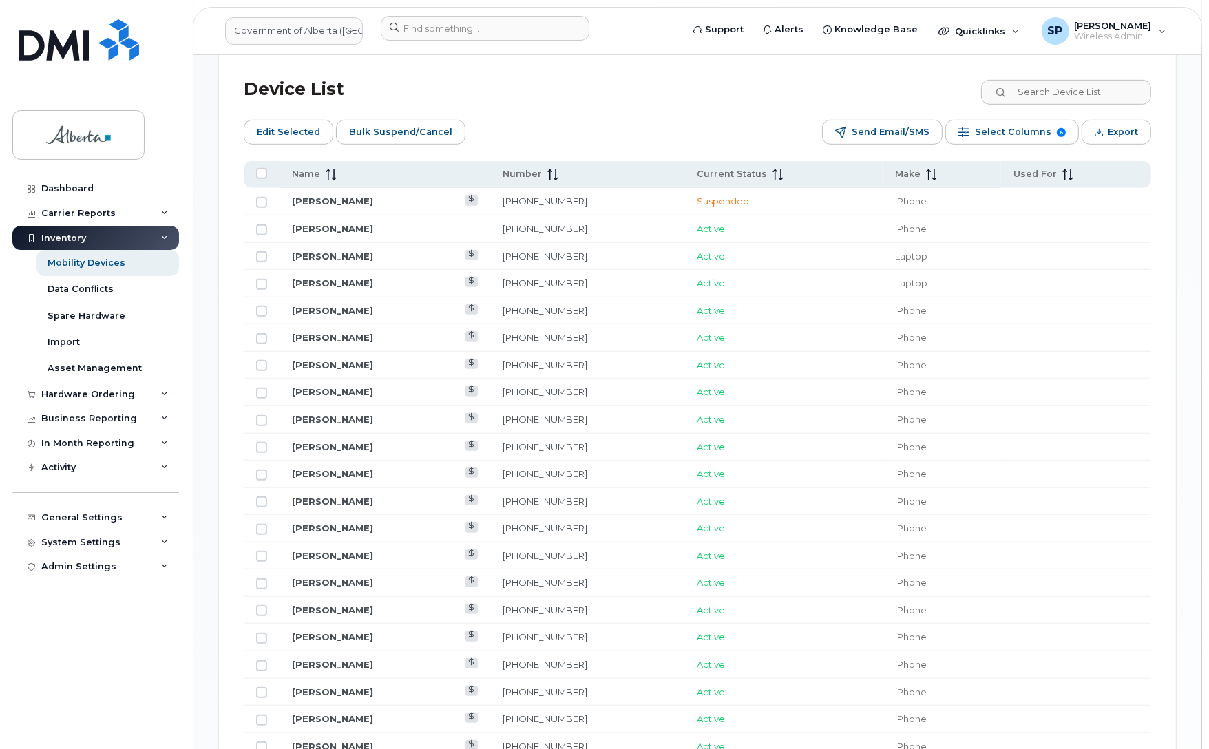
scroll to position [641, 0]
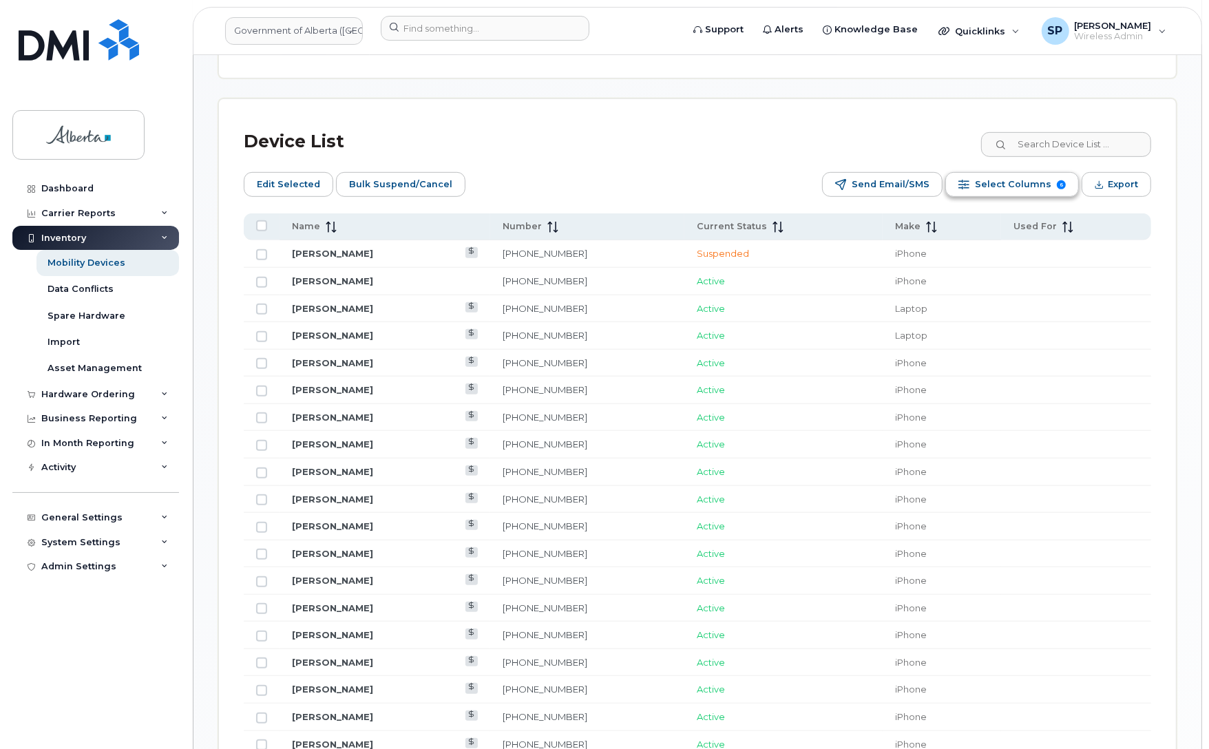
click at [1012, 184] on span "Select Columns" at bounding box center [1013, 184] width 76 height 21
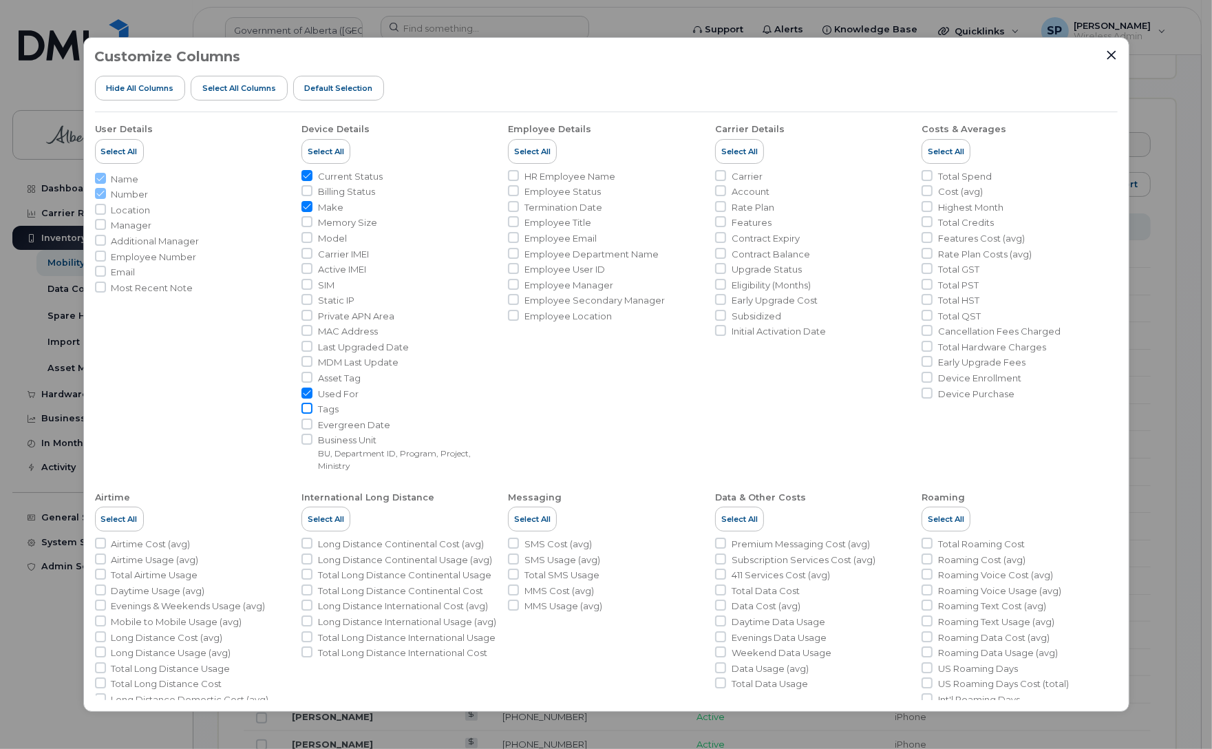
click at [303, 408] on input "Tags" at bounding box center [306, 408] width 11 height 11
checkbox input "true"
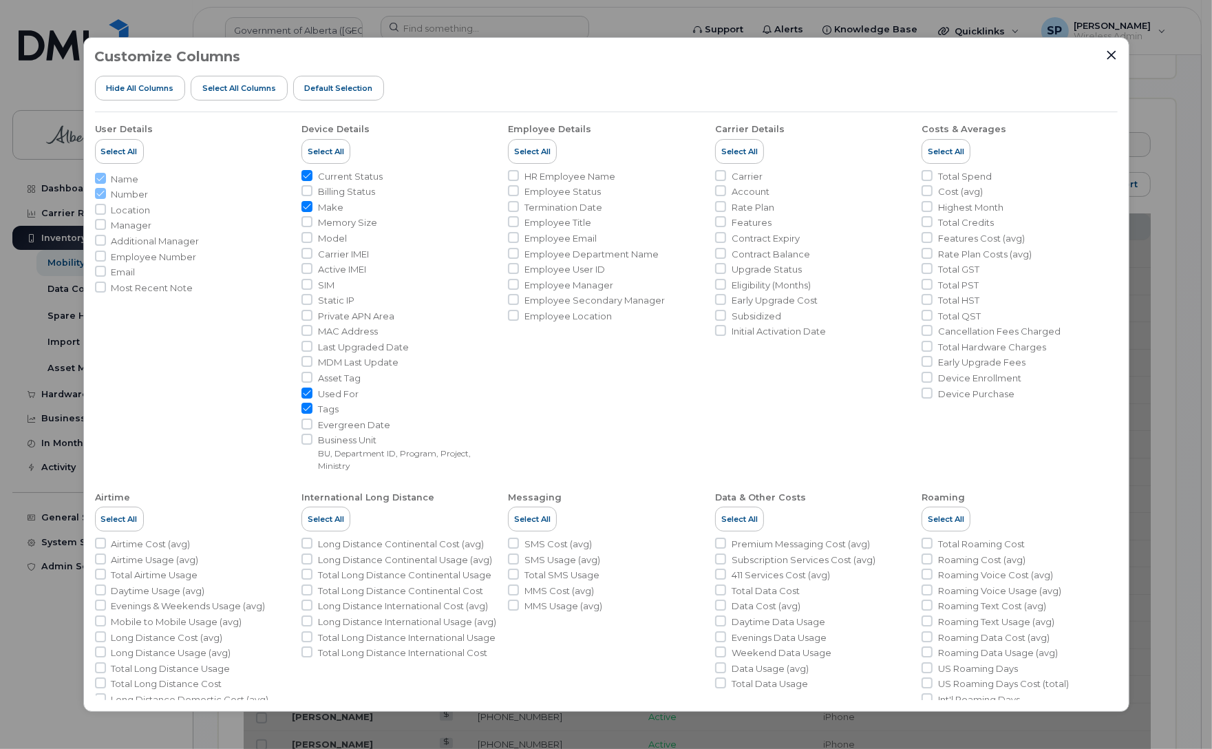
click at [308, 393] on input "Used For" at bounding box center [306, 392] width 11 height 11
checkbox input "false"
click at [1112, 56] on icon "Close" at bounding box center [1111, 55] width 11 height 11
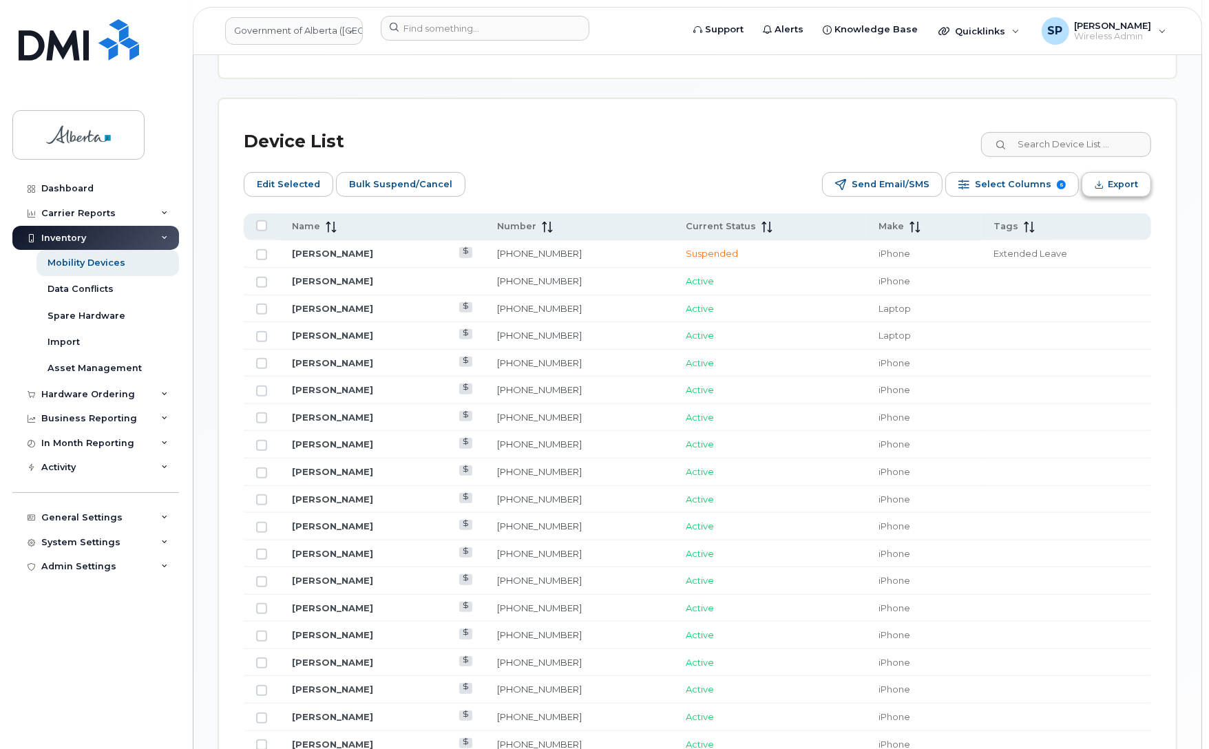
click at [1112, 180] on span "Export" at bounding box center [1122, 184] width 30 height 21
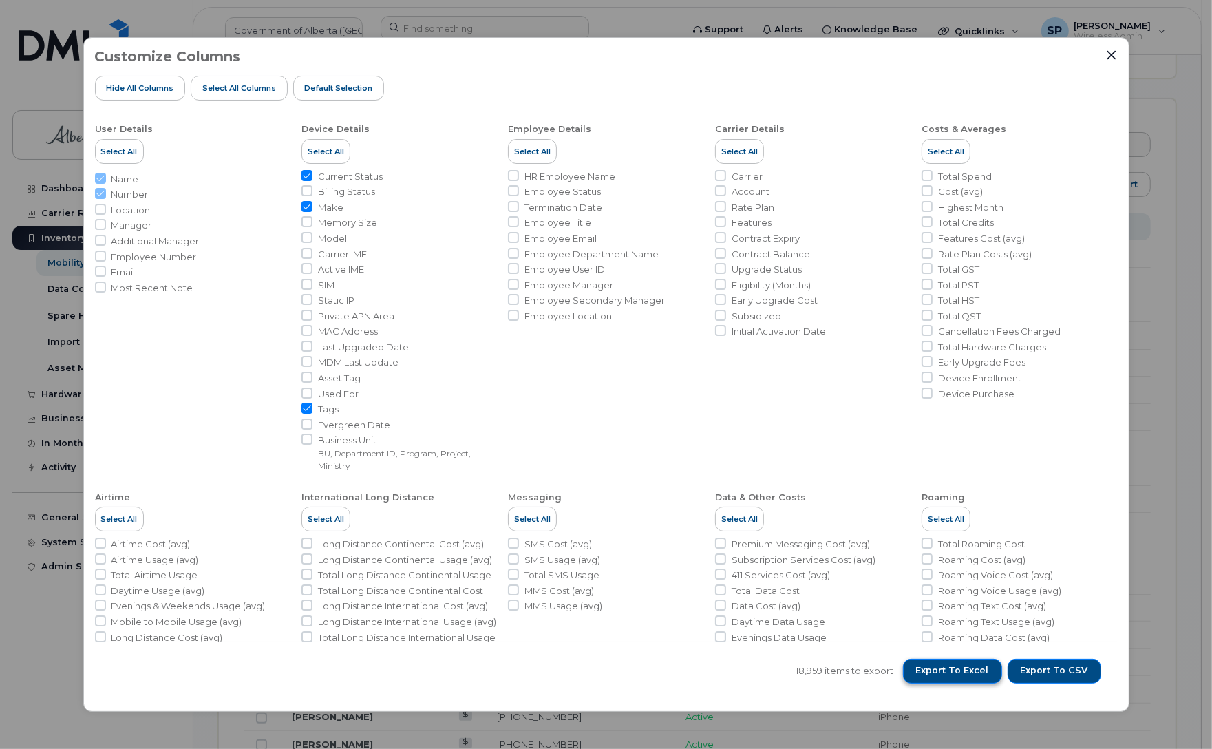
click at [964, 669] on span "Export to Excel" at bounding box center [952, 670] width 73 height 12
click at [1109, 54] on icon "Close" at bounding box center [1111, 55] width 11 height 11
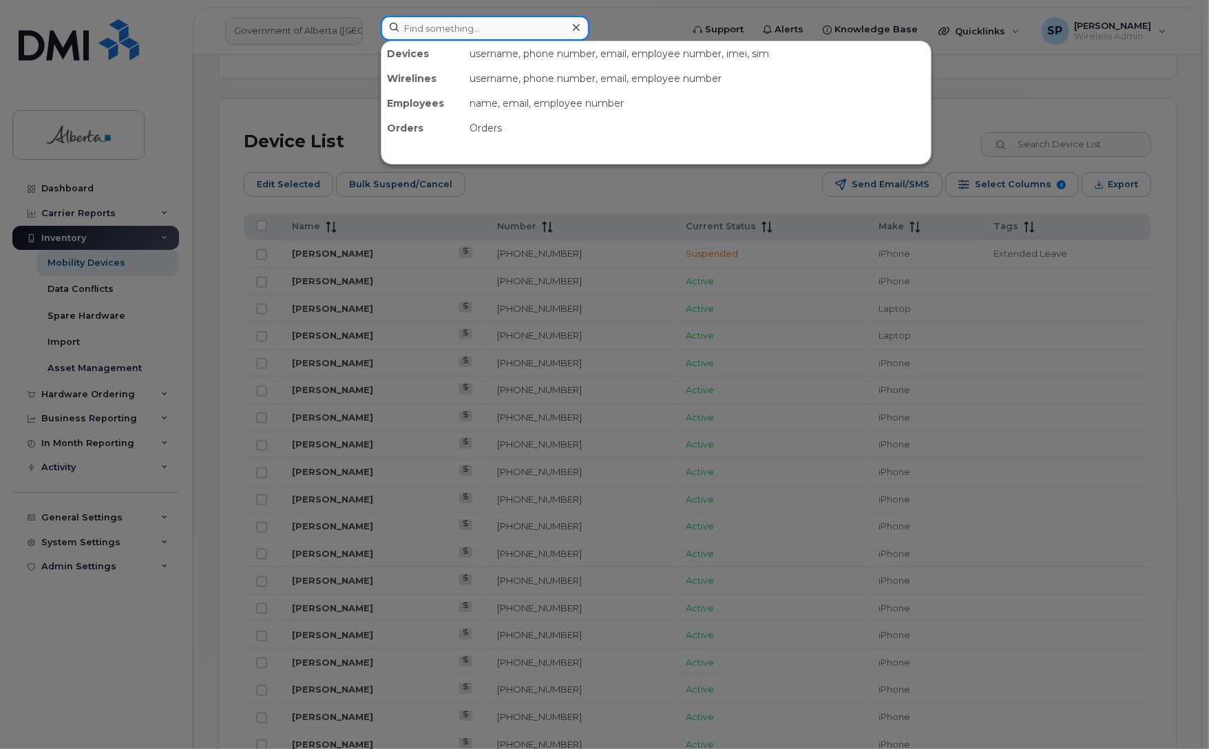
click at [477, 24] on input at bounding box center [485, 28] width 209 height 25
paste input "5873573723"
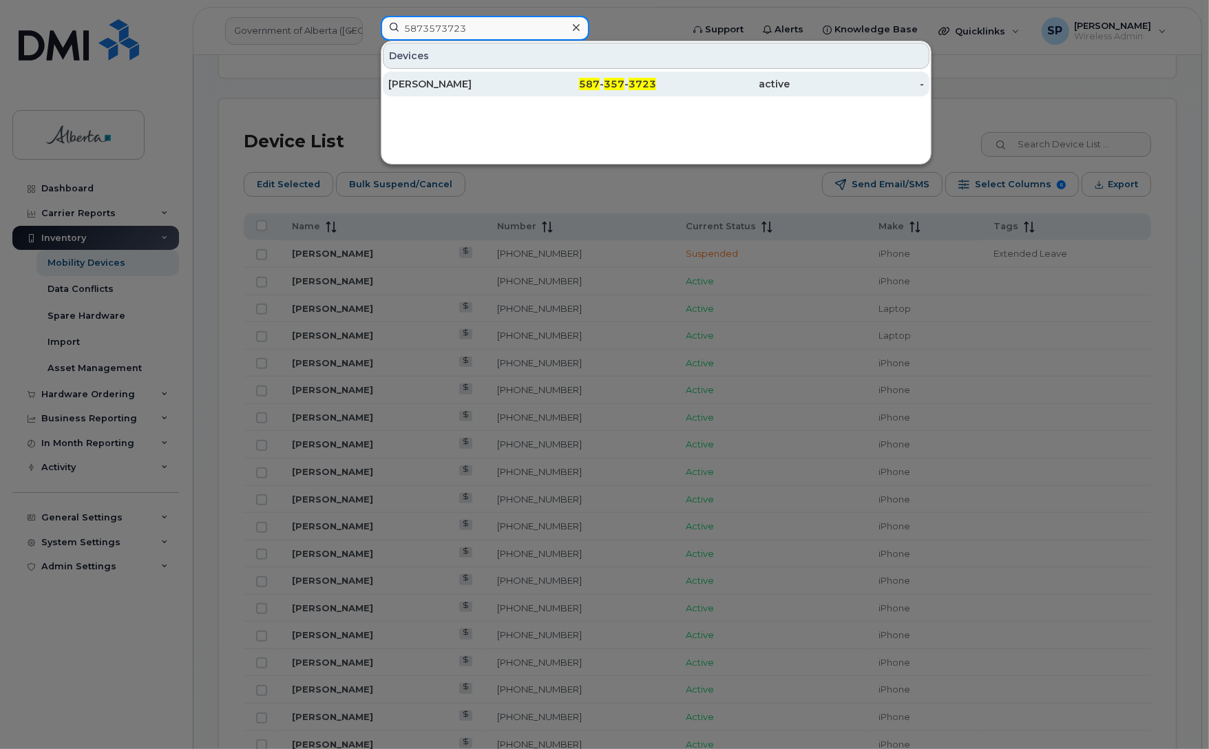
type input "5873573723"
click at [451, 85] on div "Doris Dimoha" at bounding box center [455, 84] width 134 height 14
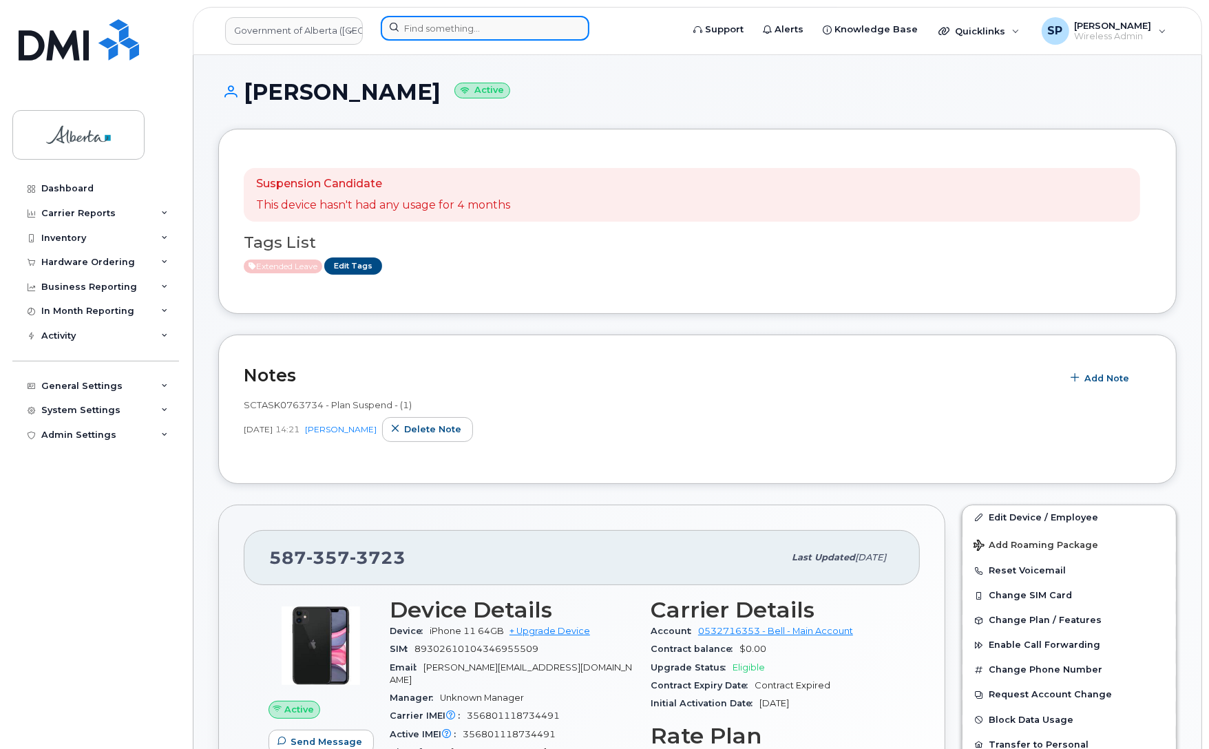
click at [448, 33] on input at bounding box center [485, 28] width 209 height 25
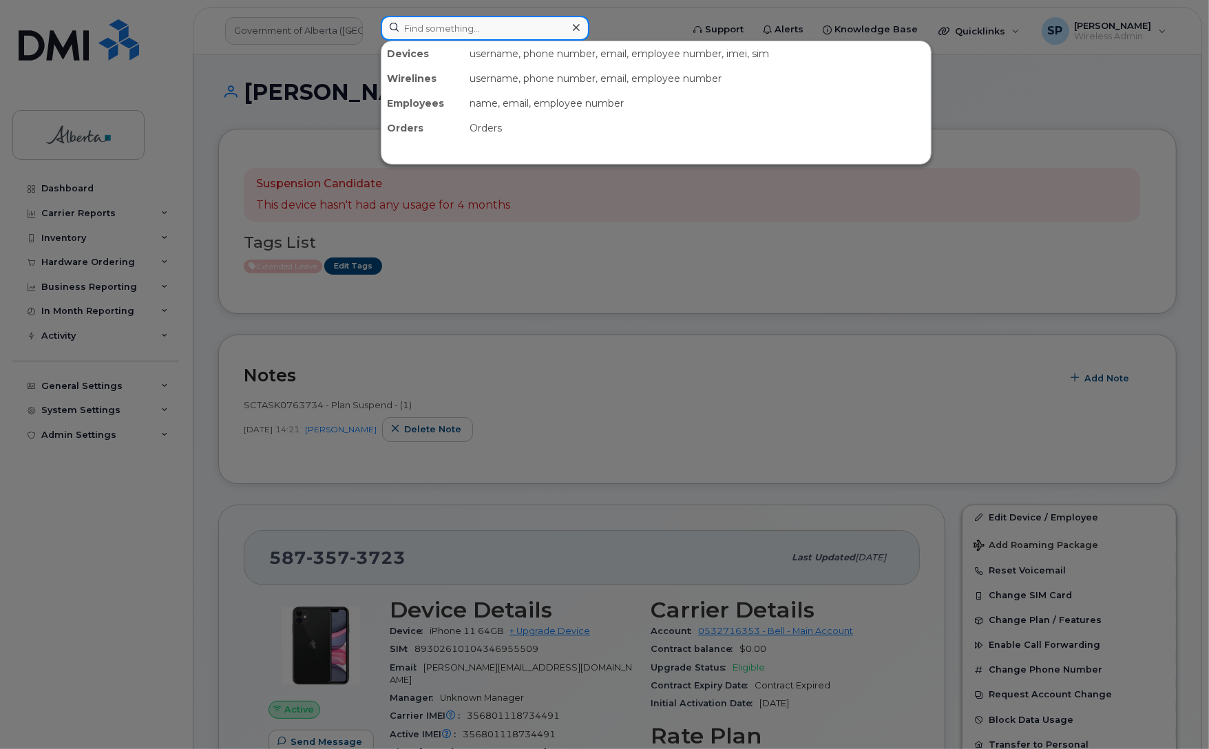
paste input "4035068842"
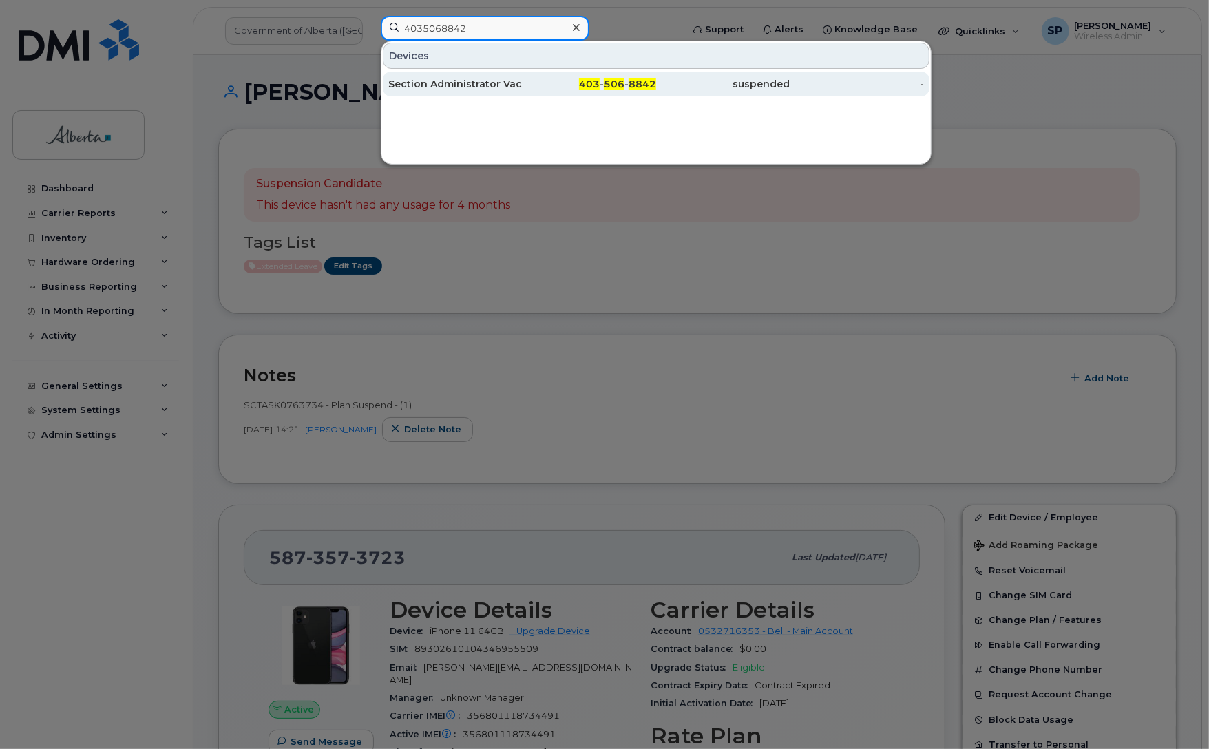
type input "4035068842"
click at [441, 87] on div "Section Administrator Vacant" at bounding box center [455, 84] width 134 height 14
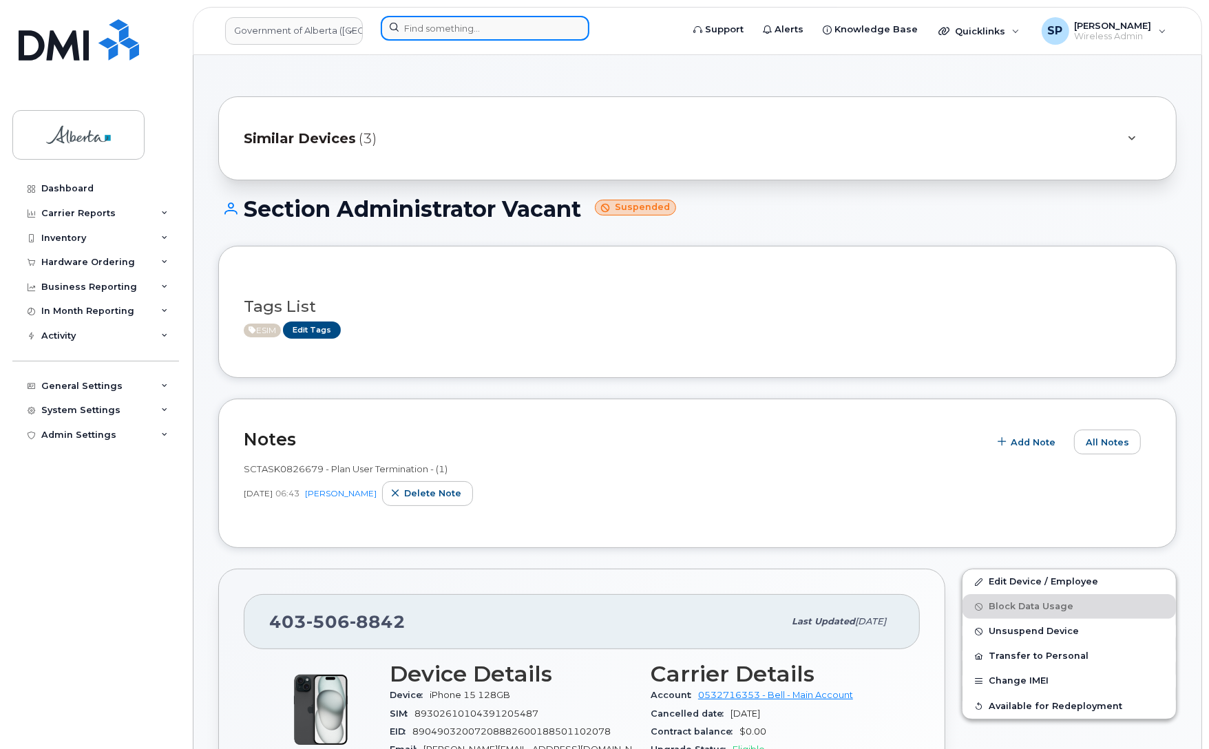
click at [471, 31] on input at bounding box center [485, 28] width 209 height 25
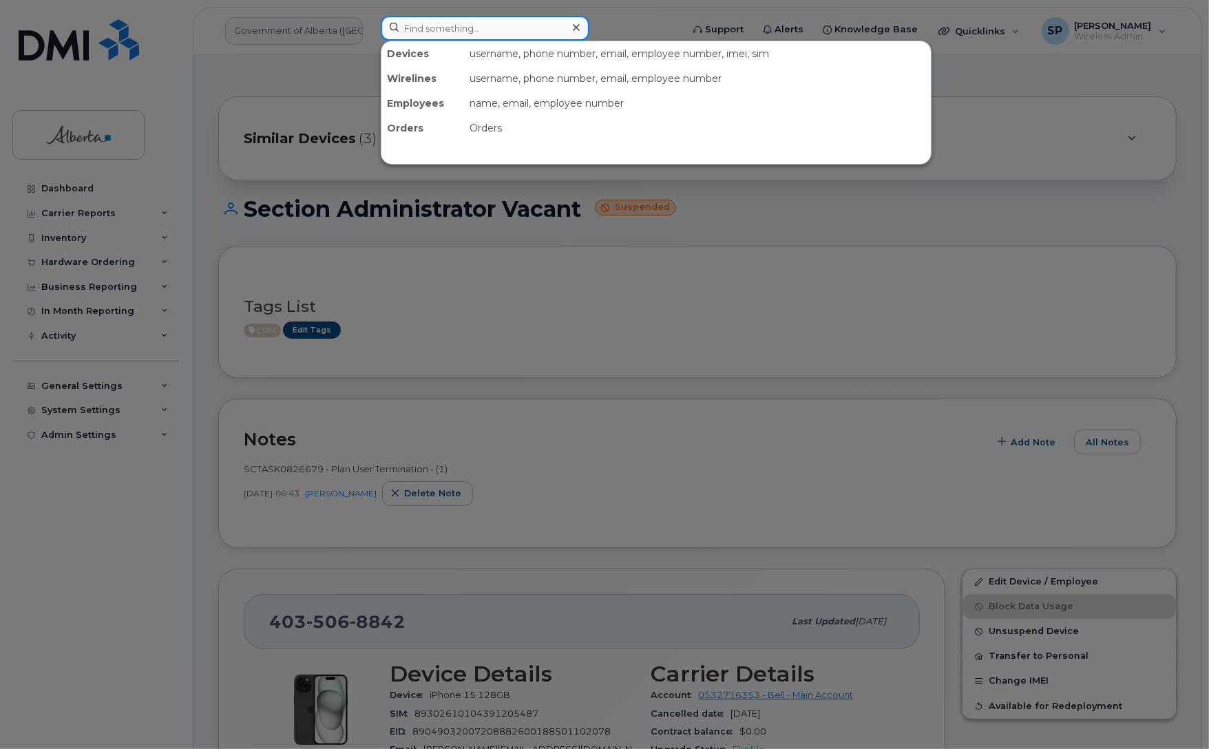
paste input "4035886355"
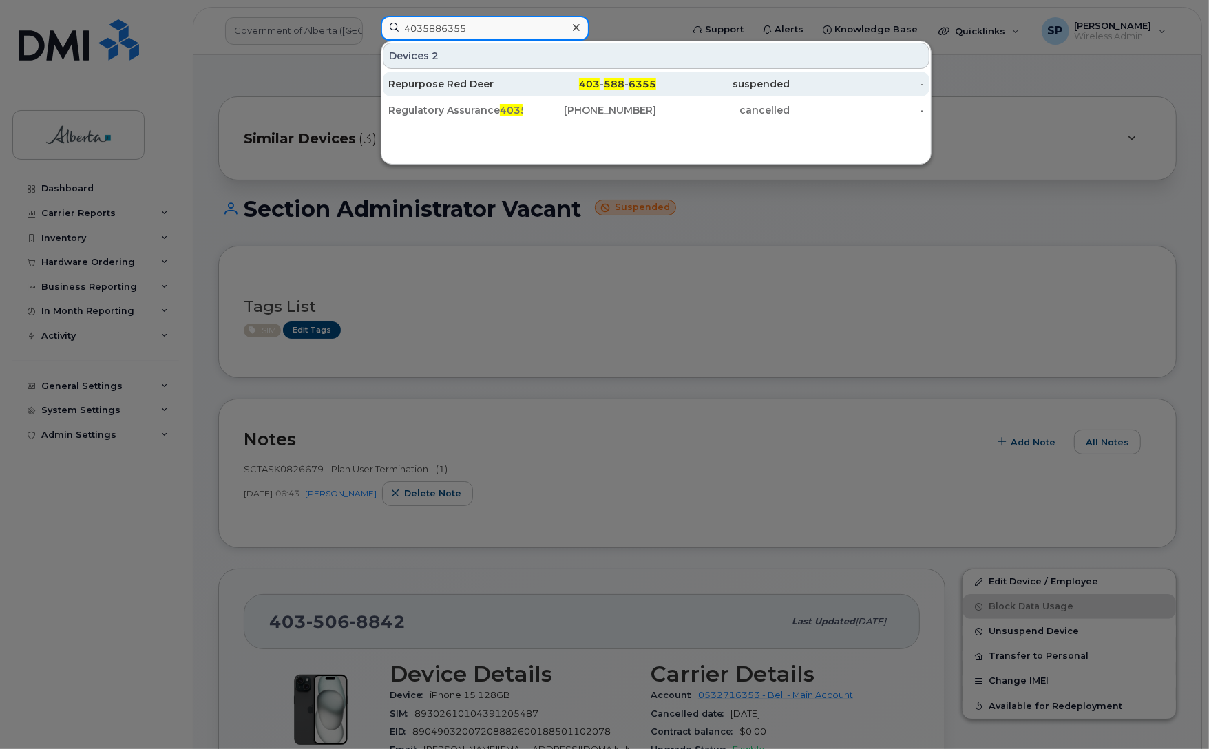
type input "4035886355"
click at [465, 83] on div "Repurpose Red Deer" at bounding box center [455, 84] width 134 height 14
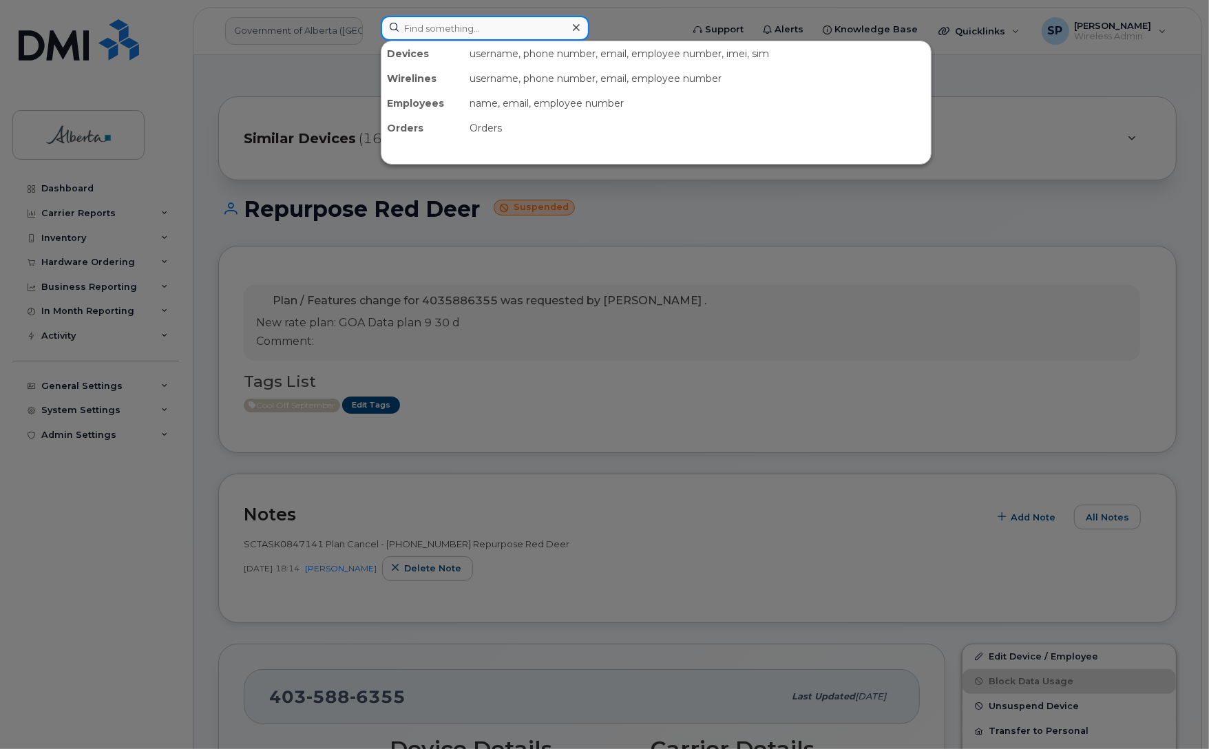
click at [438, 29] on input at bounding box center [485, 28] width 209 height 25
paste input "4035068842"
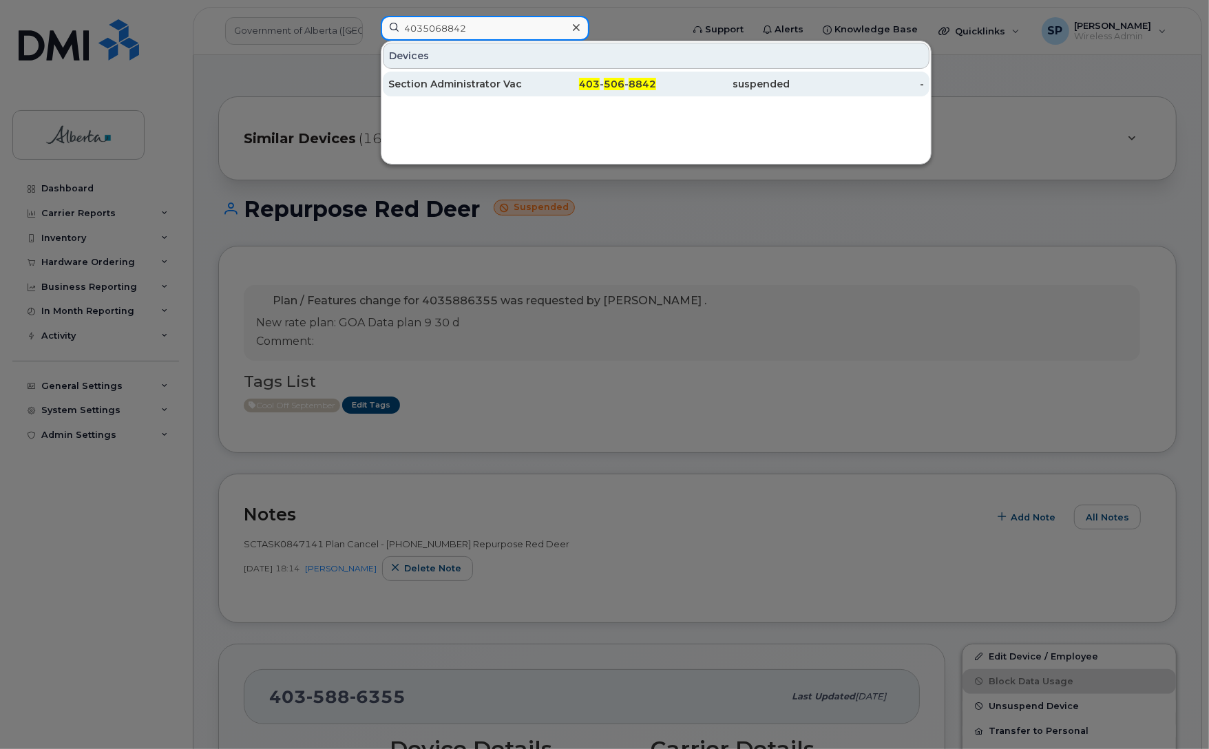
type input "4035068842"
click at [453, 86] on div "Section Administrator Vacant" at bounding box center [455, 84] width 134 height 14
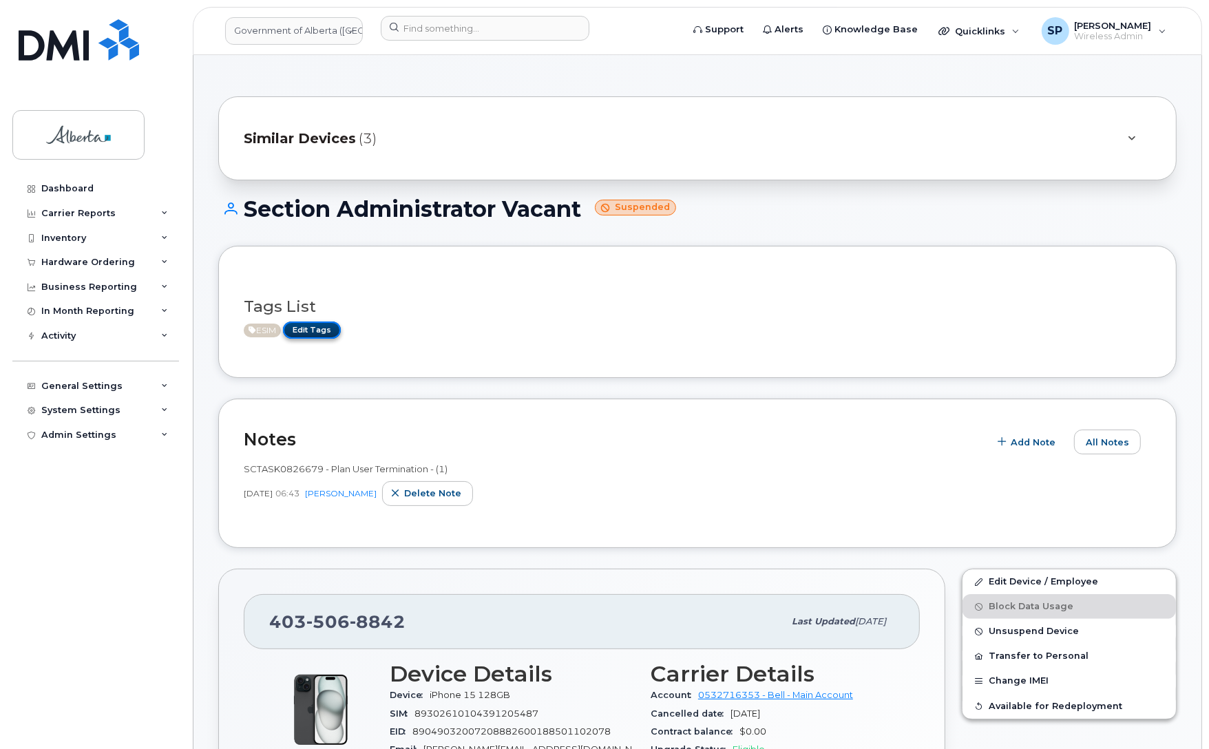
click at [312, 331] on link "Edit Tags" at bounding box center [312, 329] width 58 height 17
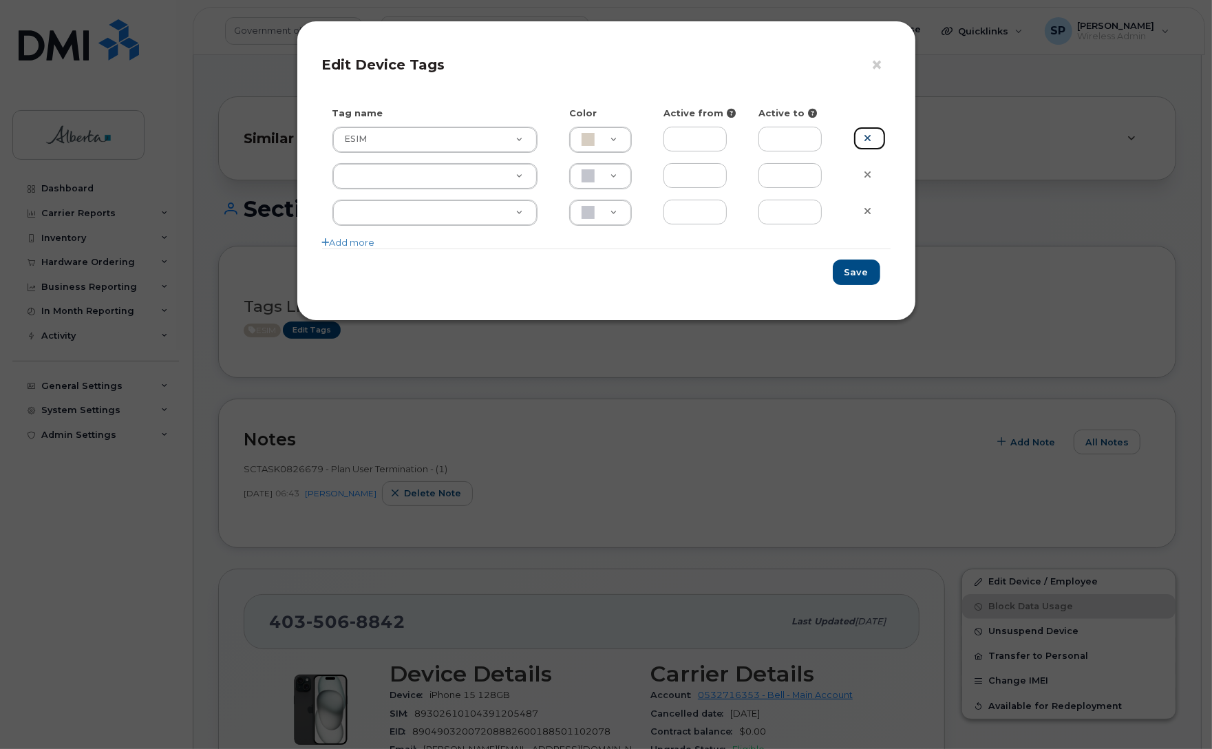
click at [871, 135] on icon at bounding box center [868, 138] width 8 height 10
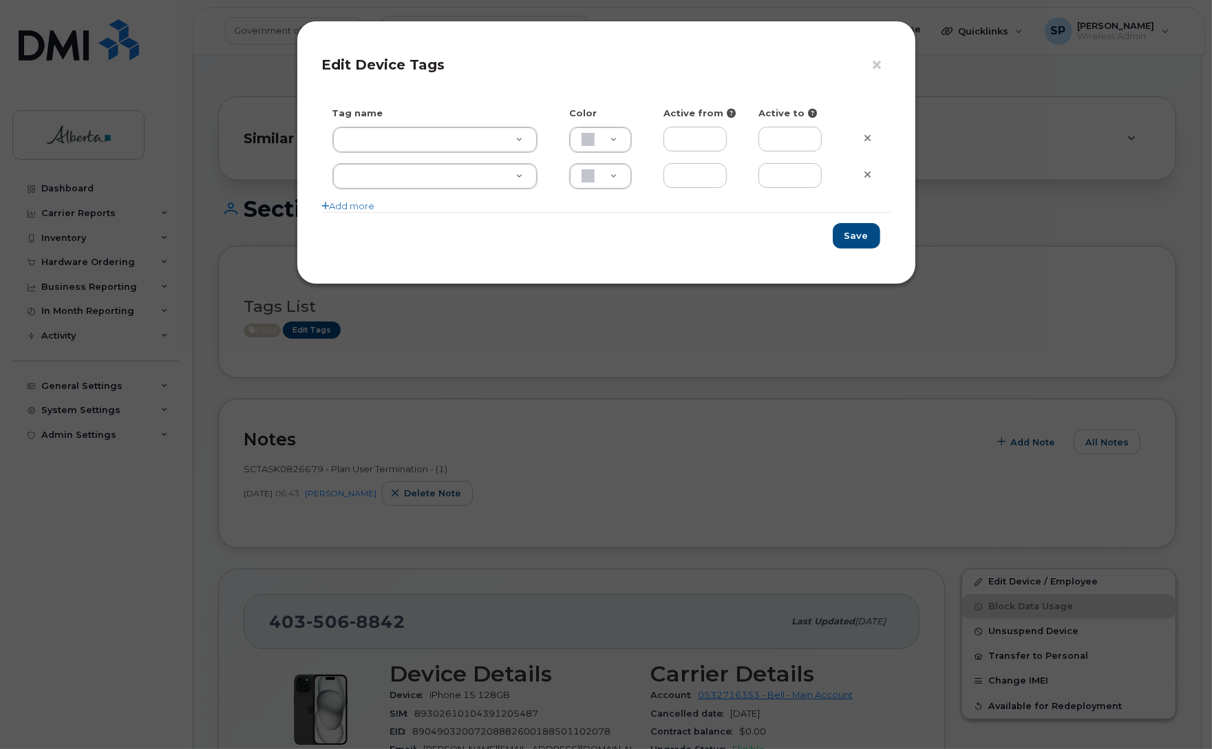
click at [988, 270] on div "× Edit Device Tags Tag name Color Active from Active to ESIM ESIM D6CDC1 Add mo…" at bounding box center [606, 374] width 1212 height 749
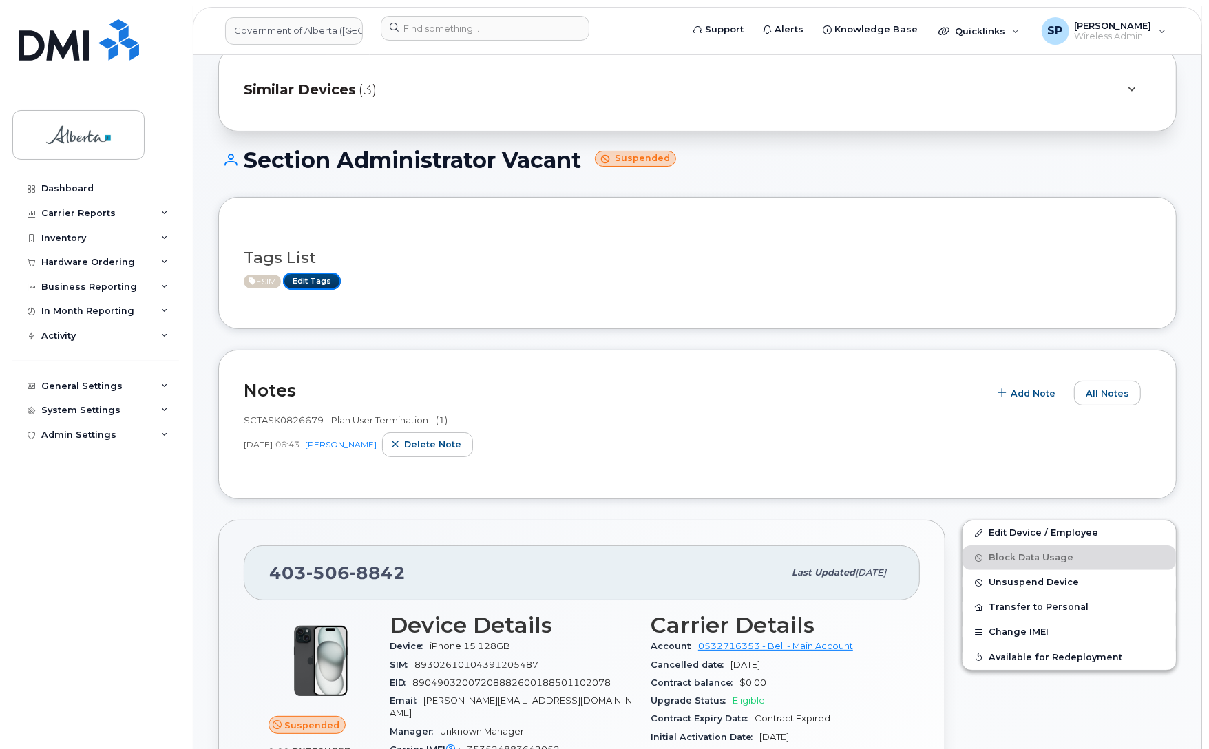
scroll to position [73, 0]
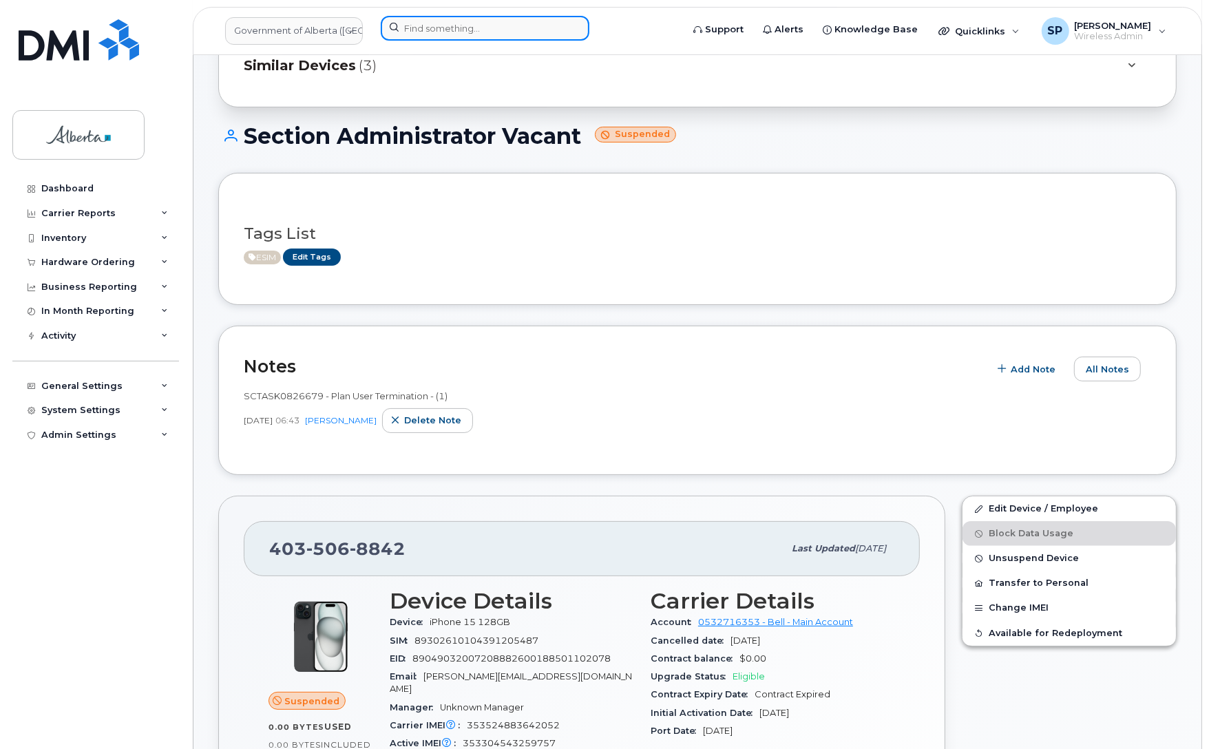
click at [452, 25] on input at bounding box center [485, 28] width 209 height 25
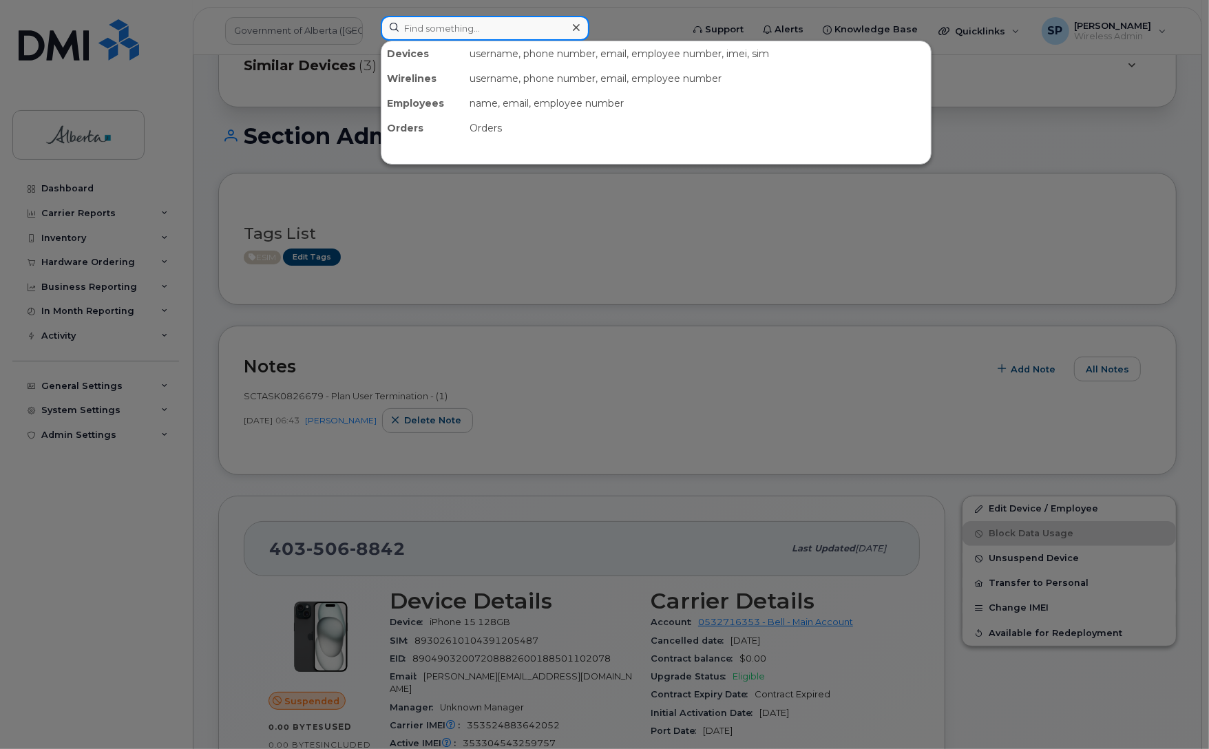
paste input "5873856543"
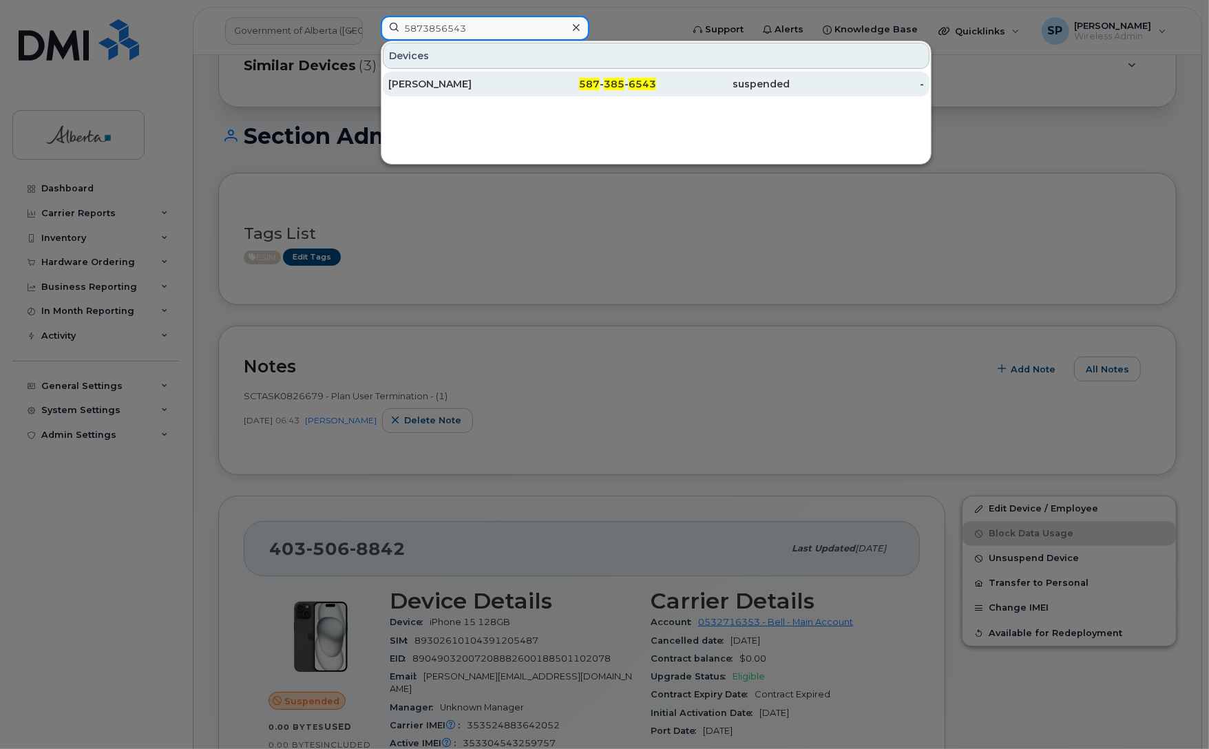
type input "5873856543"
click at [448, 89] on div "[PERSON_NAME]" at bounding box center [455, 84] width 134 height 14
